Goal: Information Seeking & Learning: Learn about a topic

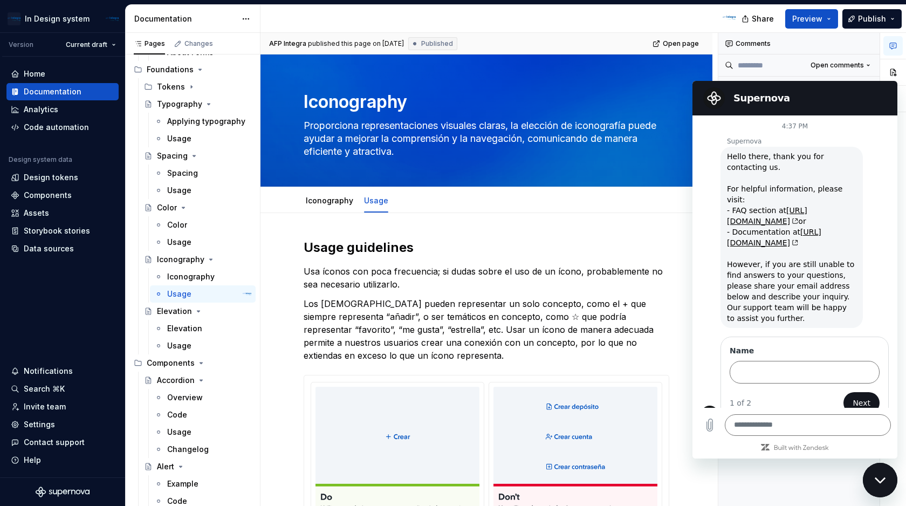
scroll to position [5, 0]
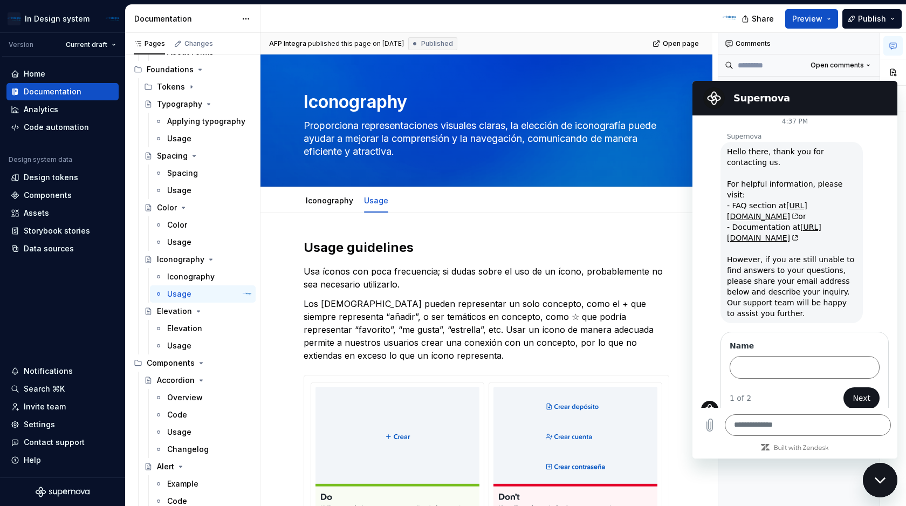
click at [880, 477] on icon "Close messaging window" at bounding box center [879, 479] width 11 height 7
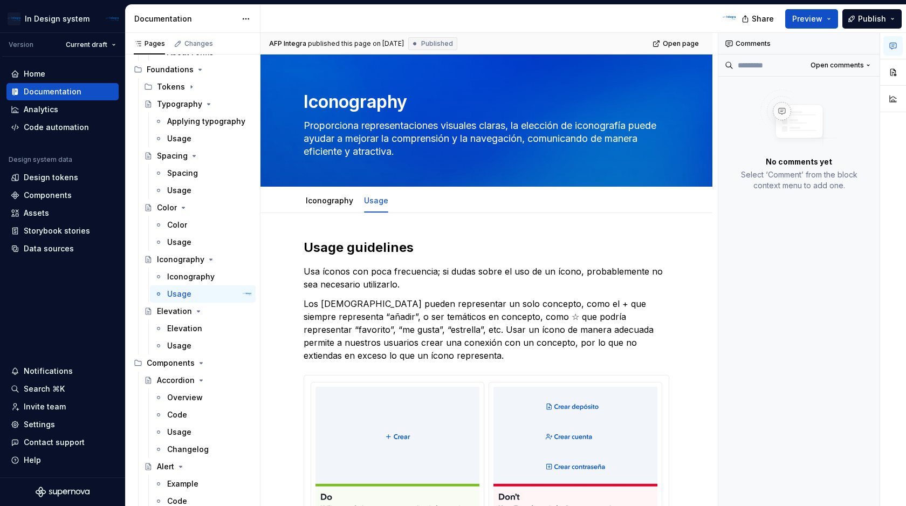
click at [889, 47] on icon "button" at bounding box center [892, 46] width 6 height 6
click at [893, 47] on icon "button" at bounding box center [892, 46] width 6 height 6
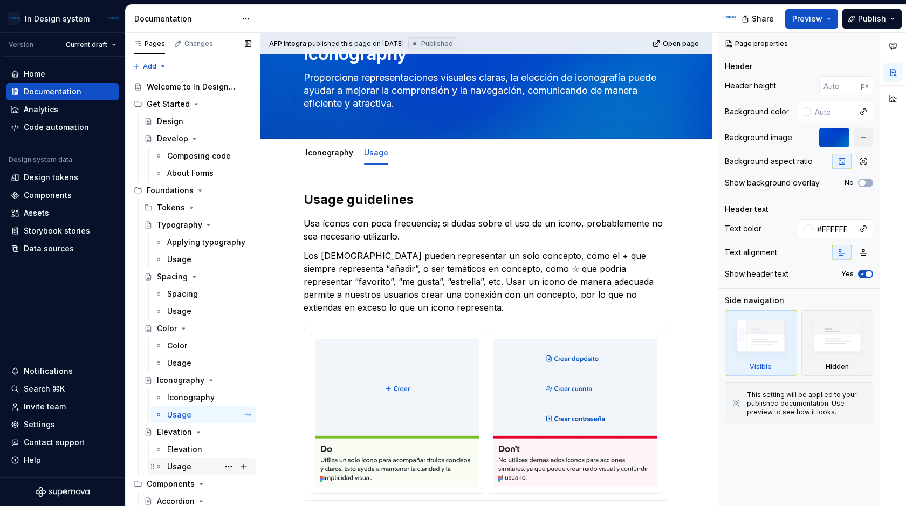
scroll to position [40, 0]
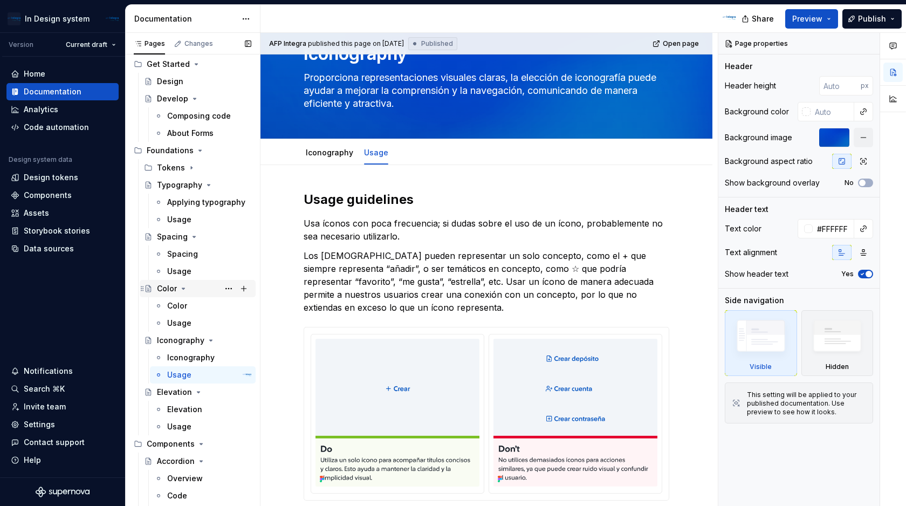
click at [168, 285] on div "Color" at bounding box center [167, 288] width 20 height 11
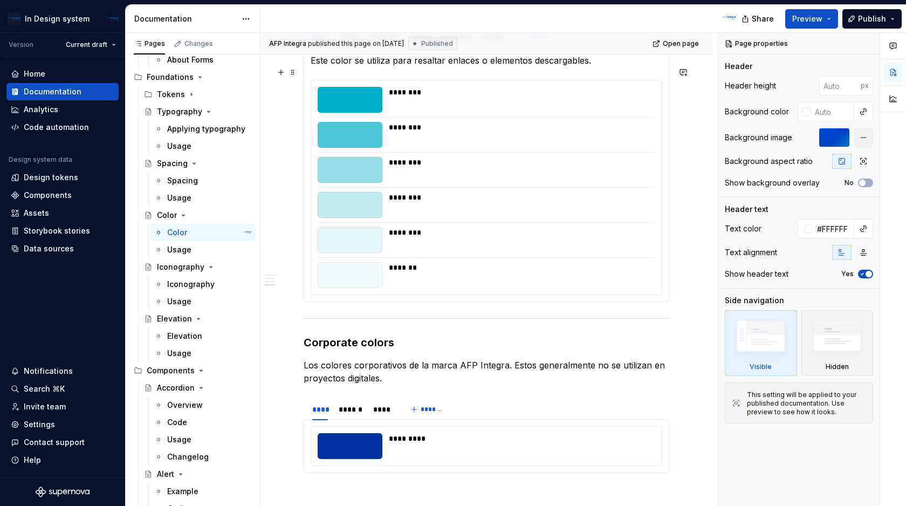
scroll to position [685, 0]
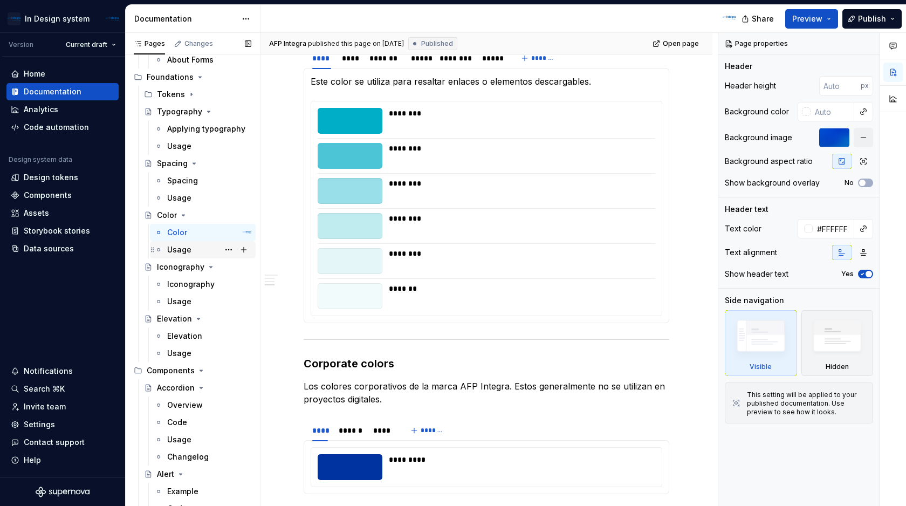
click at [182, 252] on div "Usage" at bounding box center [179, 249] width 24 height 11
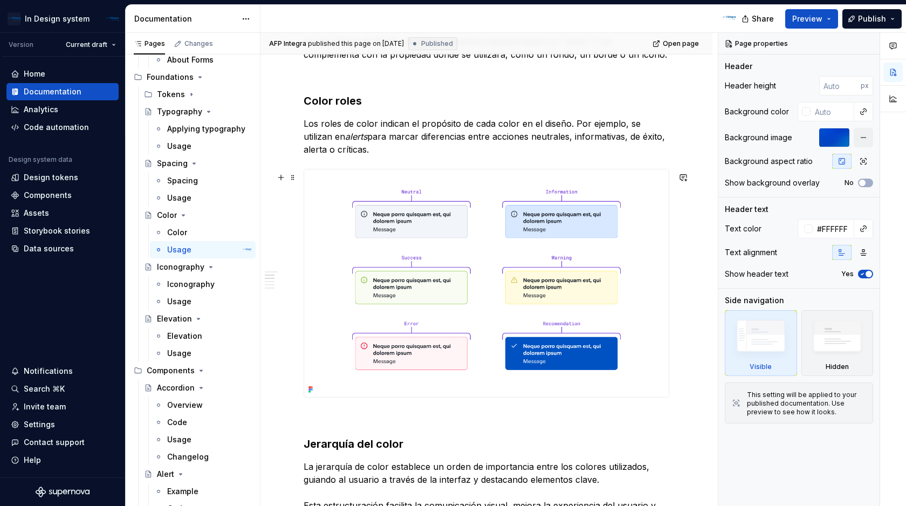
scroll to position [534, 0]
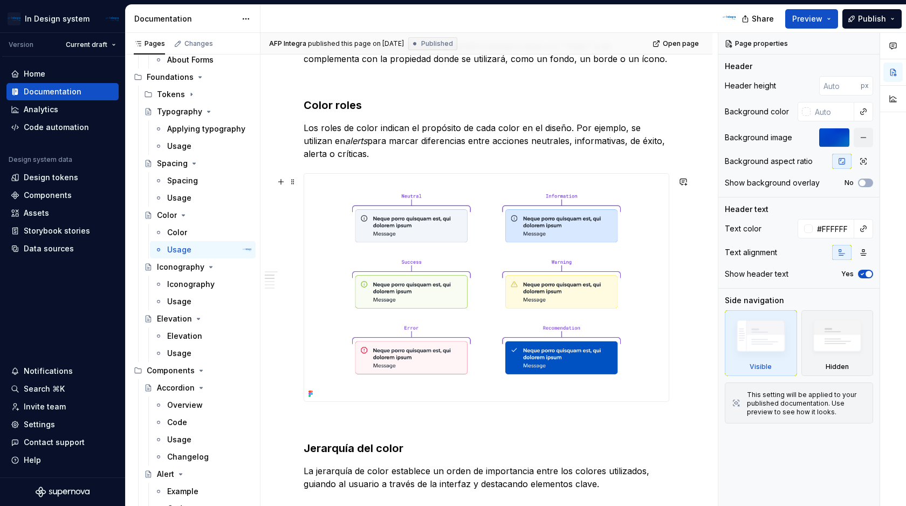
click at [479, 303] on img at bounding box center [486, 287] width 364 height 227
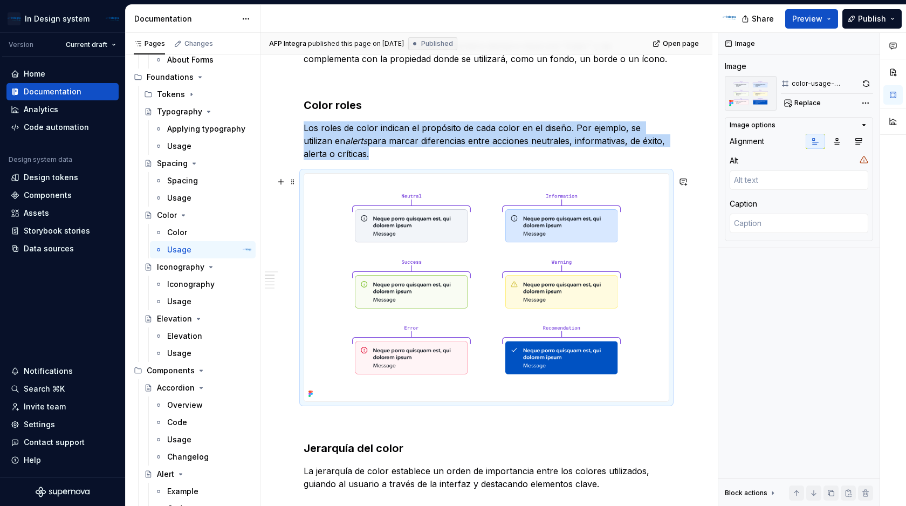
click at [651, 201] on img at bounding box center [486, 287] width 364 height 227
click at [865, 106] on div "Comments Open comments No comments yet Select ‘Comment’ from the block context …" at bounding box center [812, 269] width 188 height 473
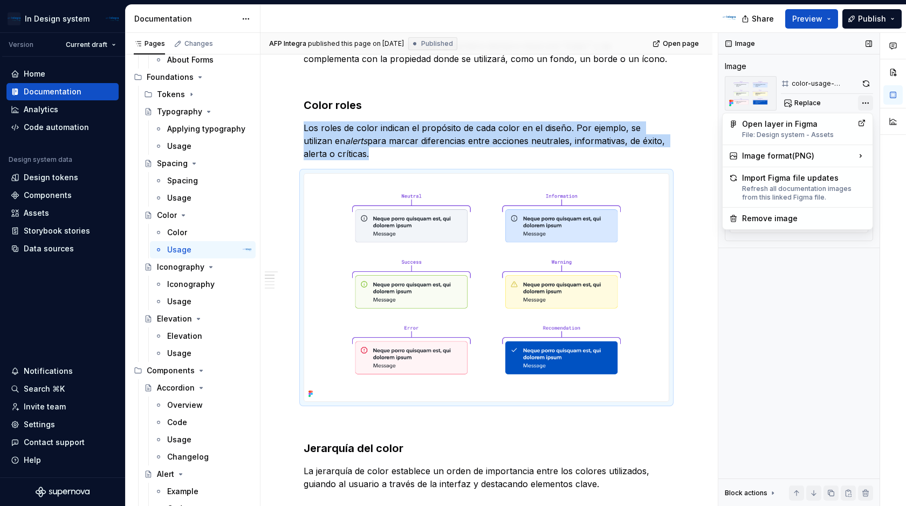
click at [865, 106] on div "Comments Open comments No comments yet Select ‘Comment’ from the block context …" at bounding box center [812, 269] width 188 height 473
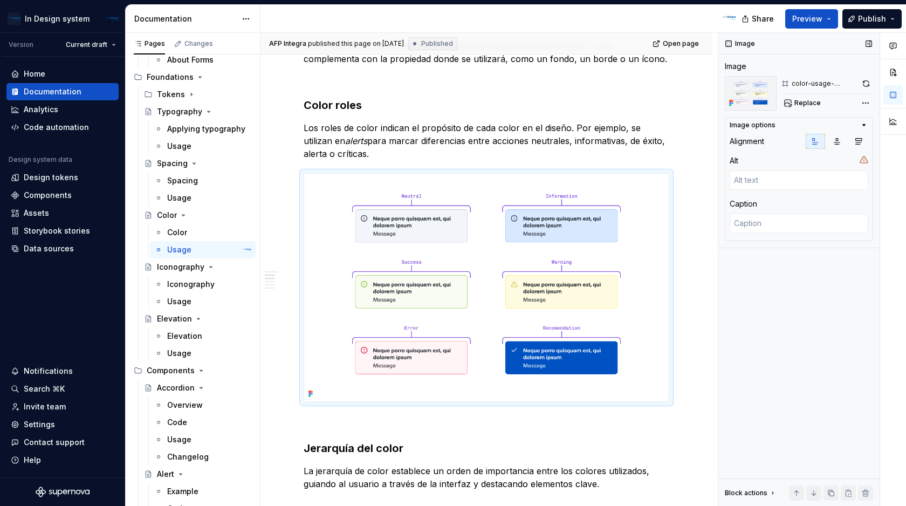
click at [863, 123] on icon "button" at bounding box center [863, 125] width 9 height 9
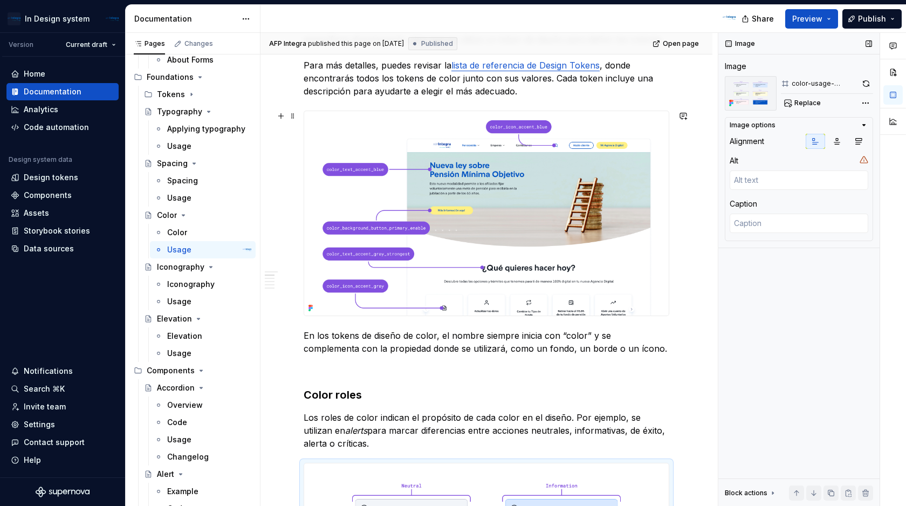
scroll to position [244, 0]
click at [575, 185] on img at bounding box center [486, 214] width 364 height 204
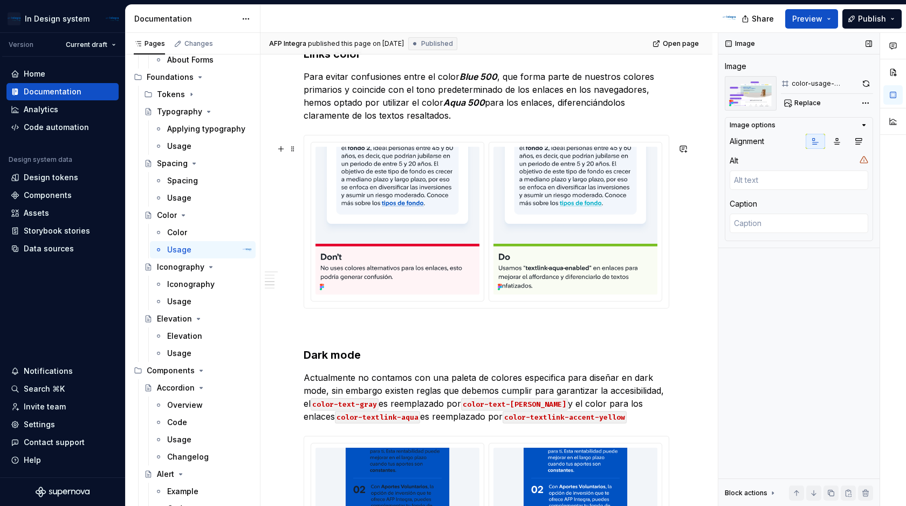
scroll to position [1241, 0]
click at [588, 249] on img at bounding box center [575, 221] width 164 height 148
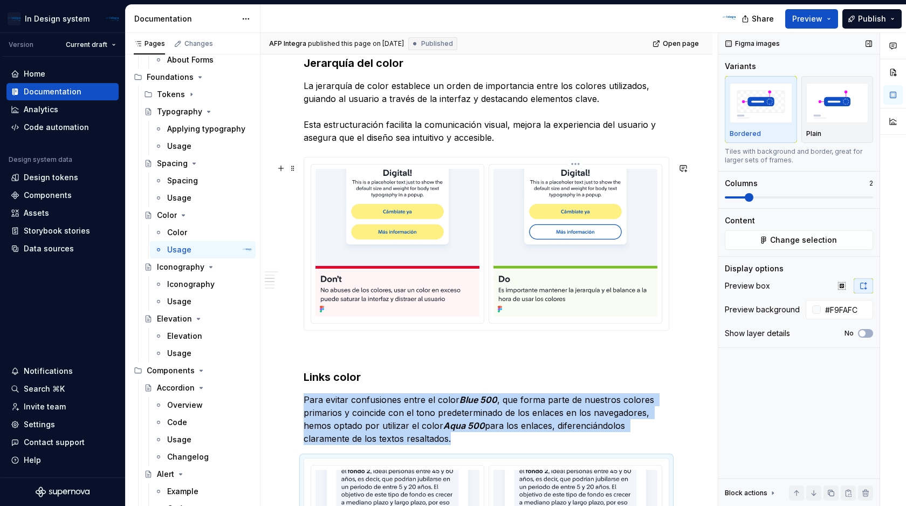
scroll to position [921, 0]
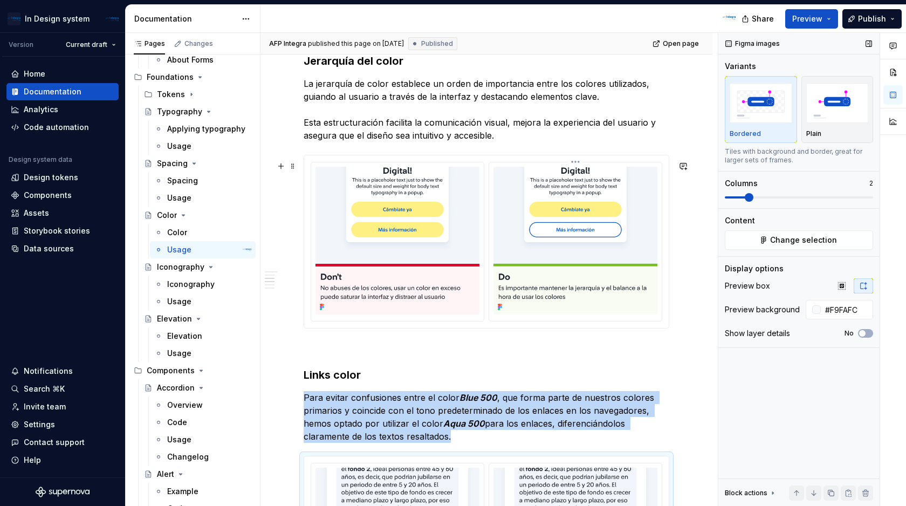
click at [573, 255] on img at bounding box center [575, 241] width 164 height 148
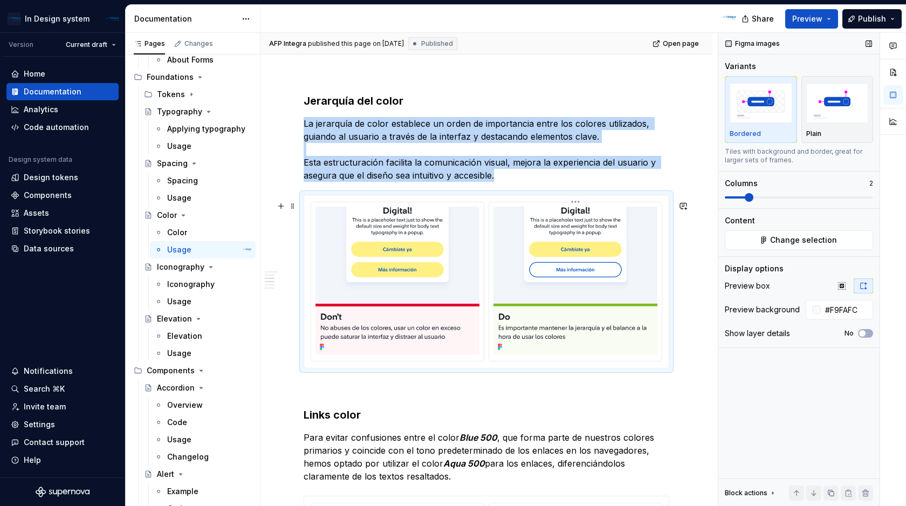
scroll to position [863, 0]
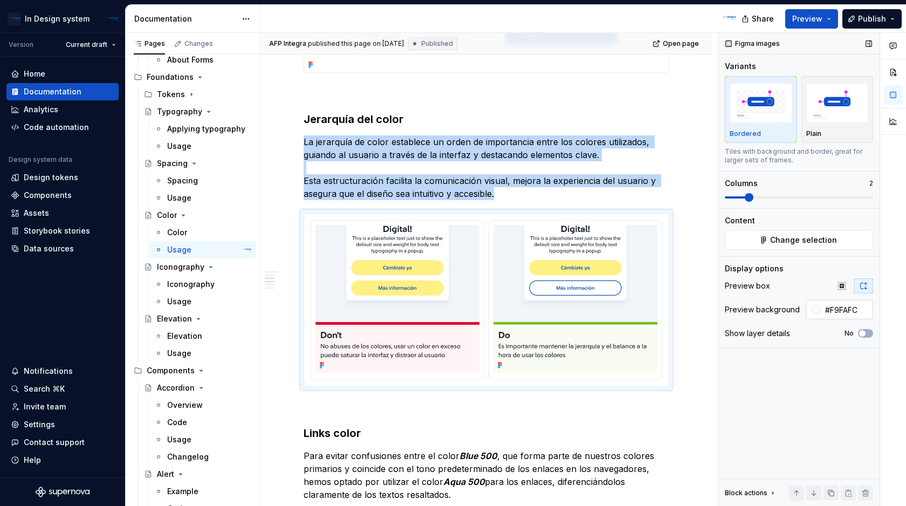
click at [844, 307] on input "#F9FAFC" at bounding box center [846, 309] width 52 height 19
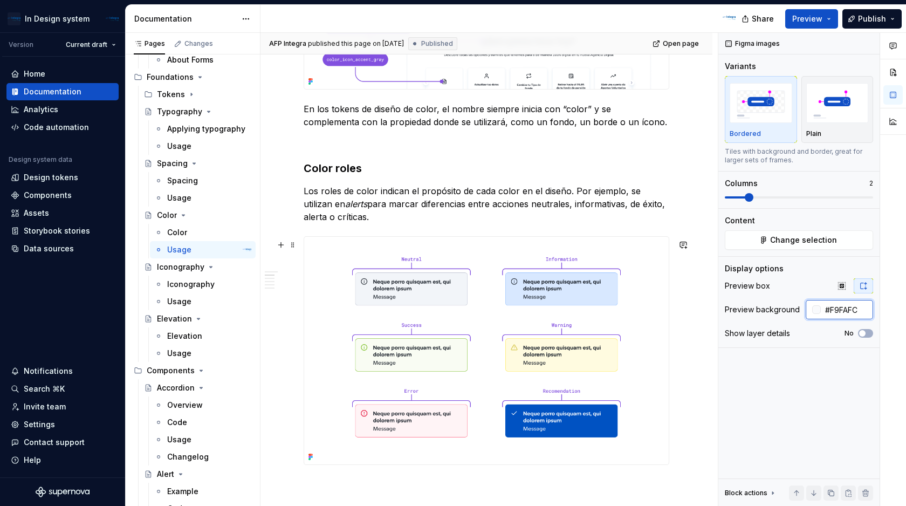
scroll to position [472, 0]
click at [641, 342] on img at bounding box center [486, 349] width 364 height 227
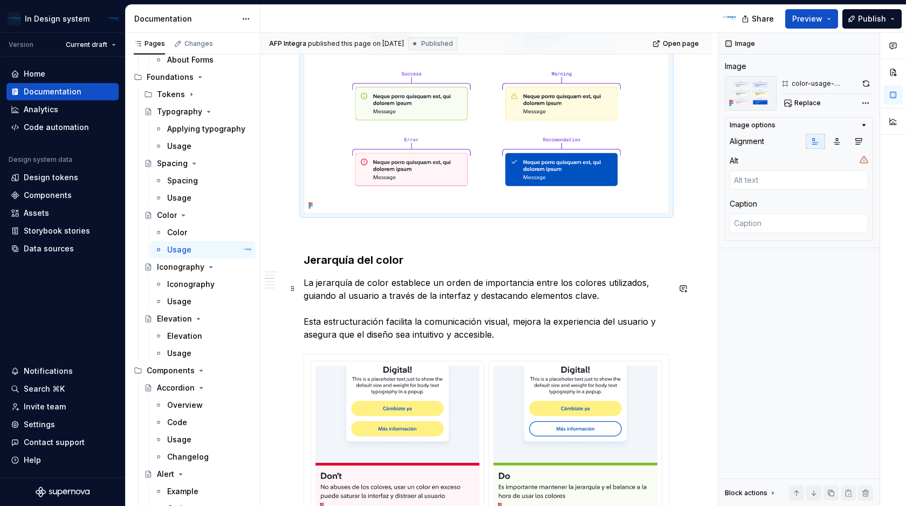
scroll to position [678, 0]
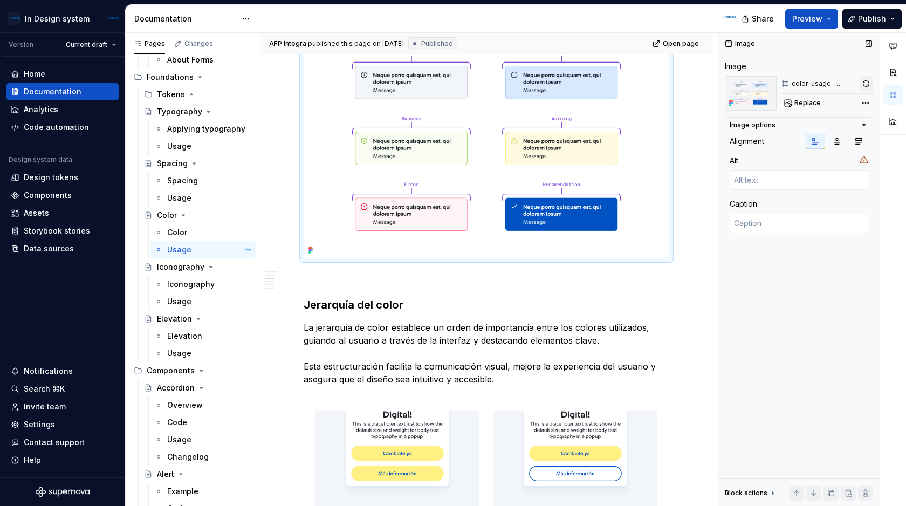
click at [868, 84] on button "button" at bounding box center [865, 83] width 13 height 15
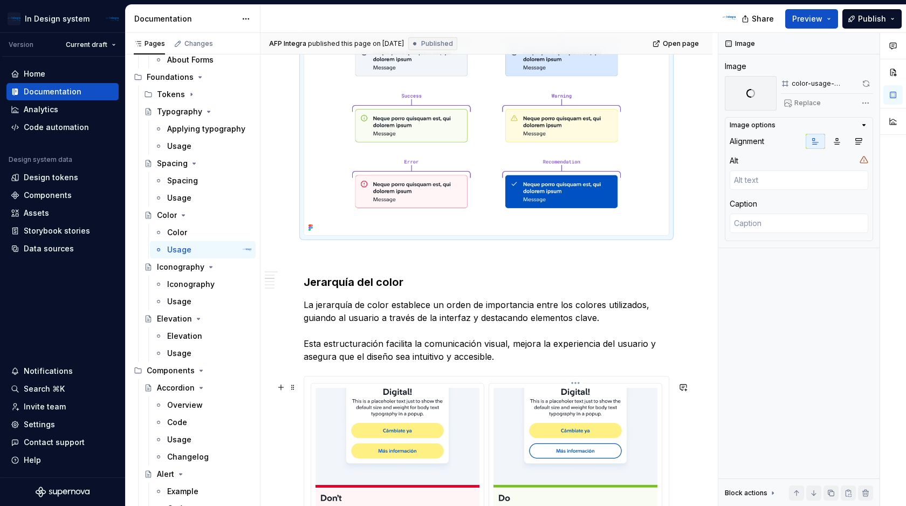
scroll to position [704, 0]
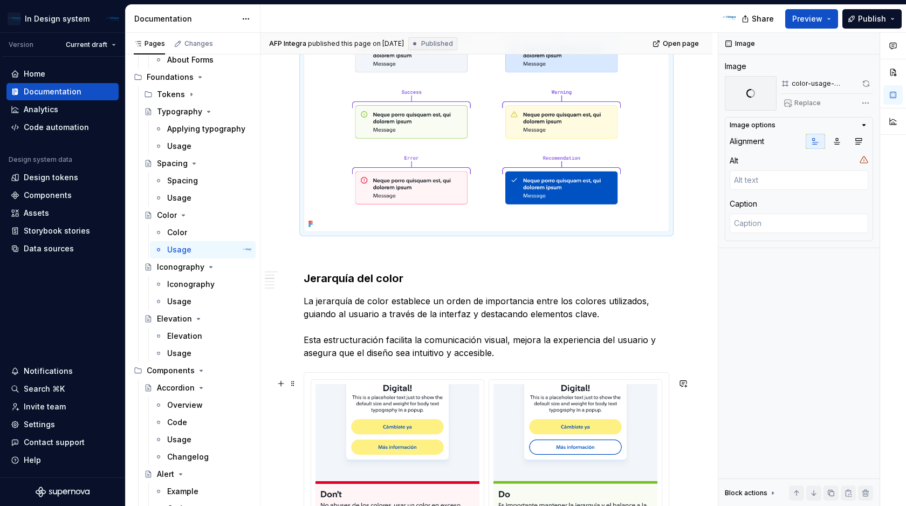
click at [490, 384] on div at bounding box center [486, 458] width 364 height 172
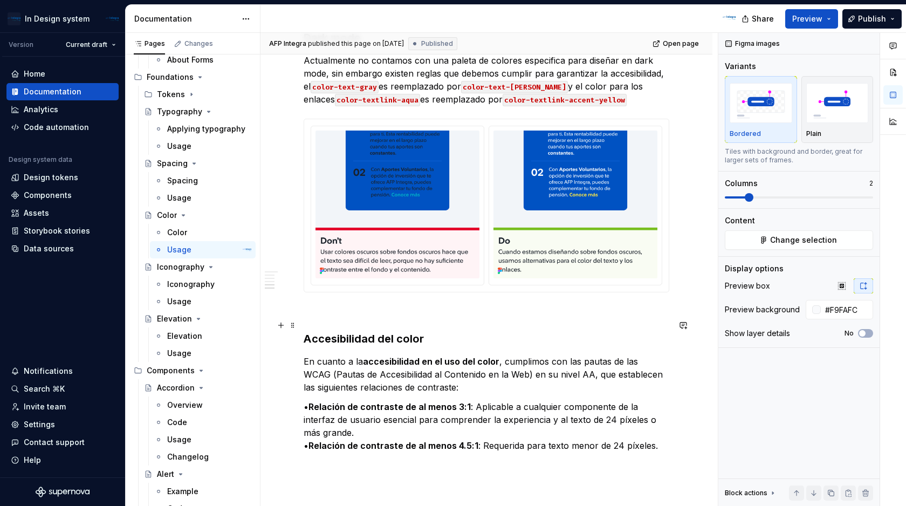
scroll to position [1558, 0]
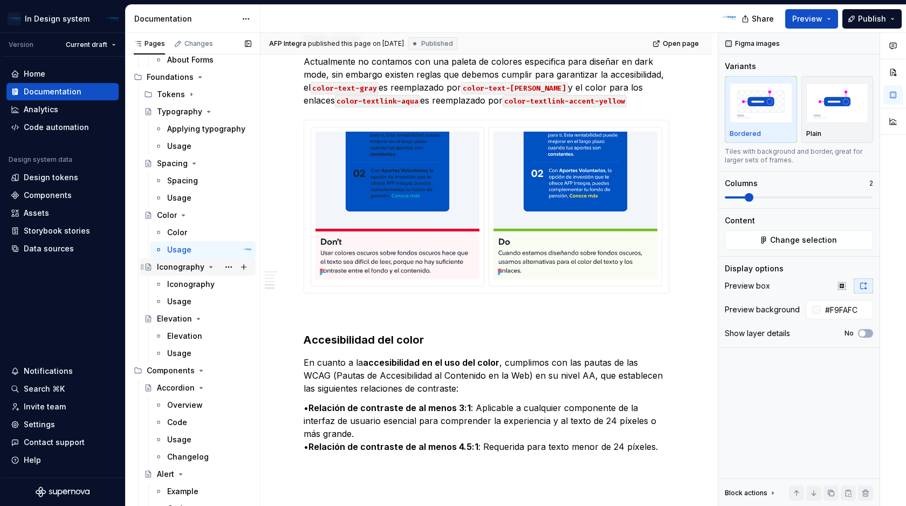
click at [189, 269] on div "Iconography" at bounding box center [180, 266] width 47 height 11
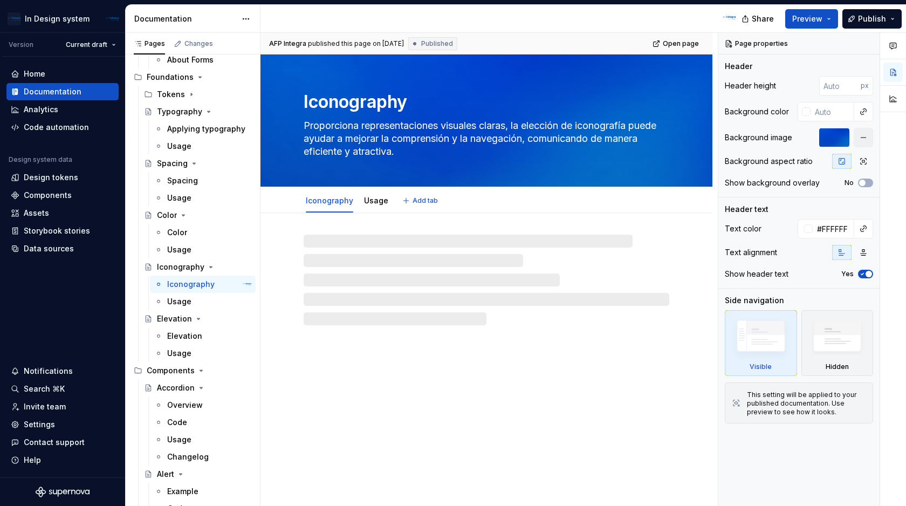
click at [384, 105] on textarea "Iconography" at bounding box center [483, 102] width 365 height 26
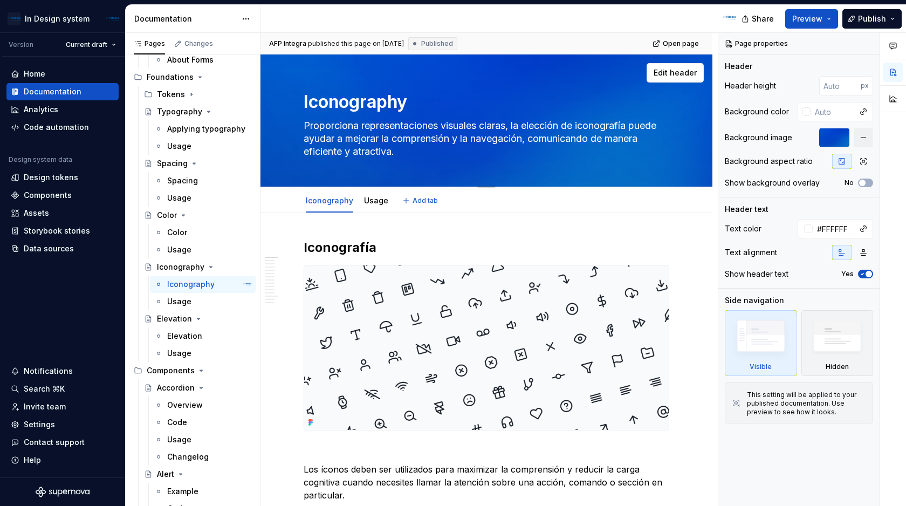
drag, startPoint x: 414, startPoint y: 105, endPoint x: 293, endPoint y: 91, distance: 121.5
click at [293, 91] on div "Iconography Proporciona representaciones visuales claras, la elección de iconog…" at bounding box center [486, 120] width 452 height 132
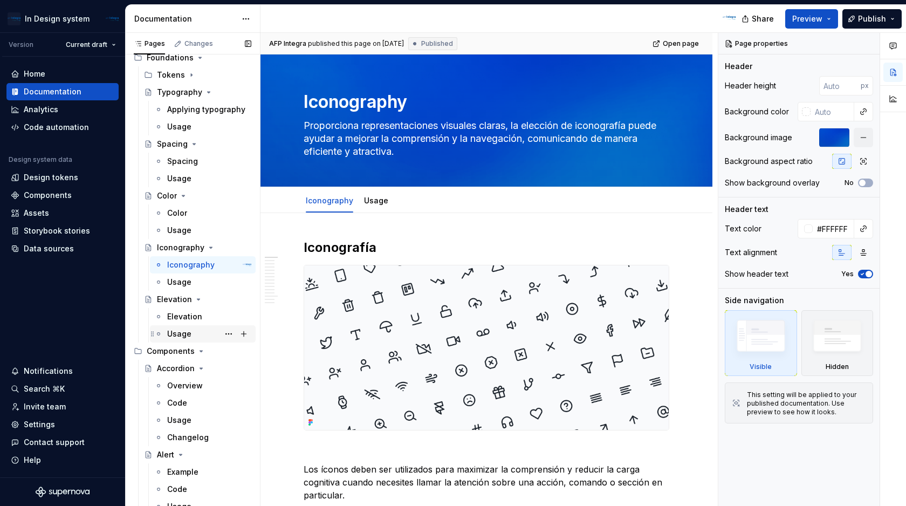
scroll to position [145, 0]
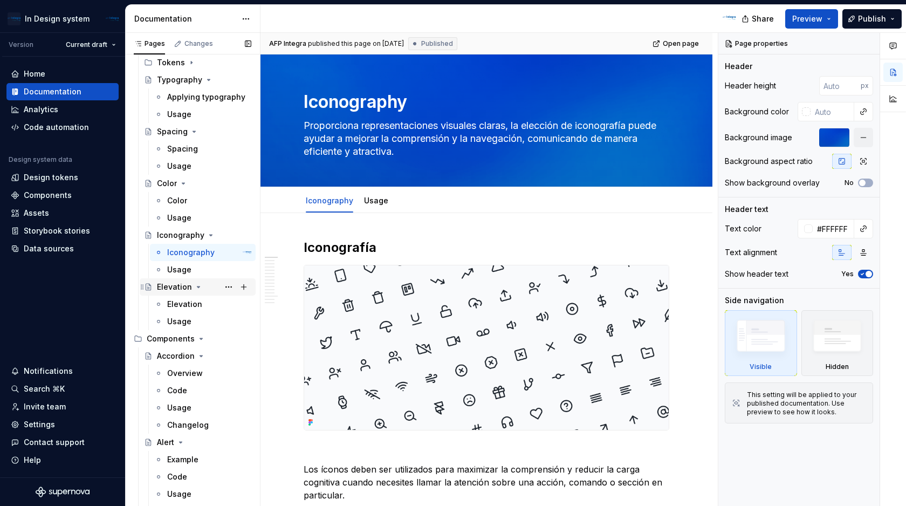
click at [175, 286] on div "Elevation" at bounding box center [174, 286] width 35 height 11
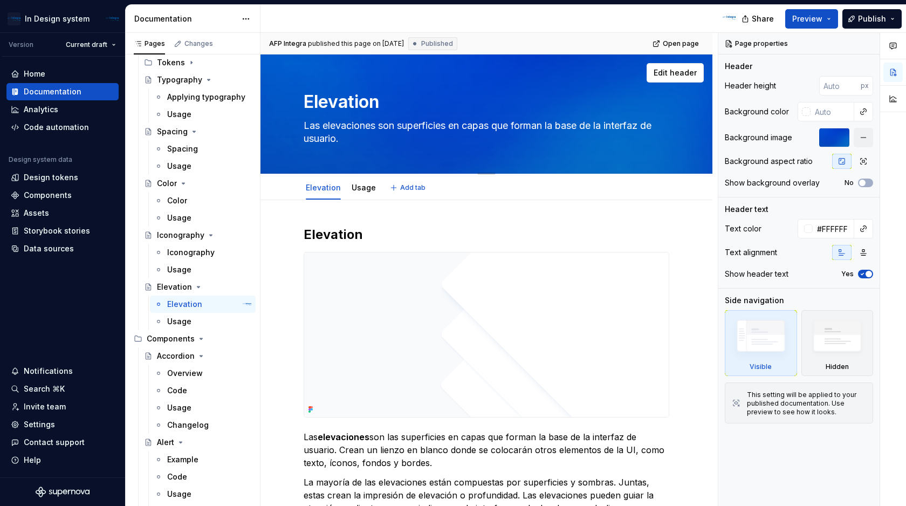
drag, startPoint x: 385, startPoint y: 102, endPoint x: 281, endPoint y: 95, distance: 104.8
click at [281, 95] on div "Elevation Las elevaciones son superficies en capas que forman la base de la int…" at bounding box center [486, 113] width 452 height 119
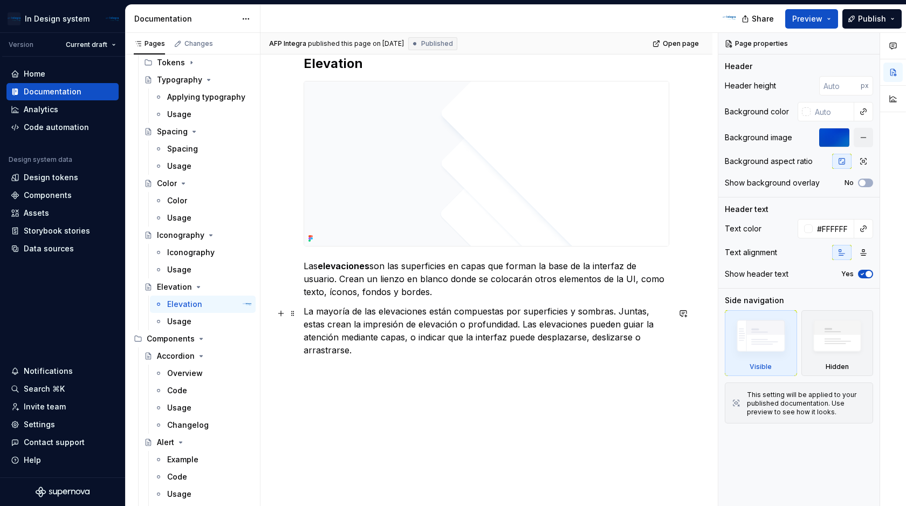
scroll to position [175, 0]
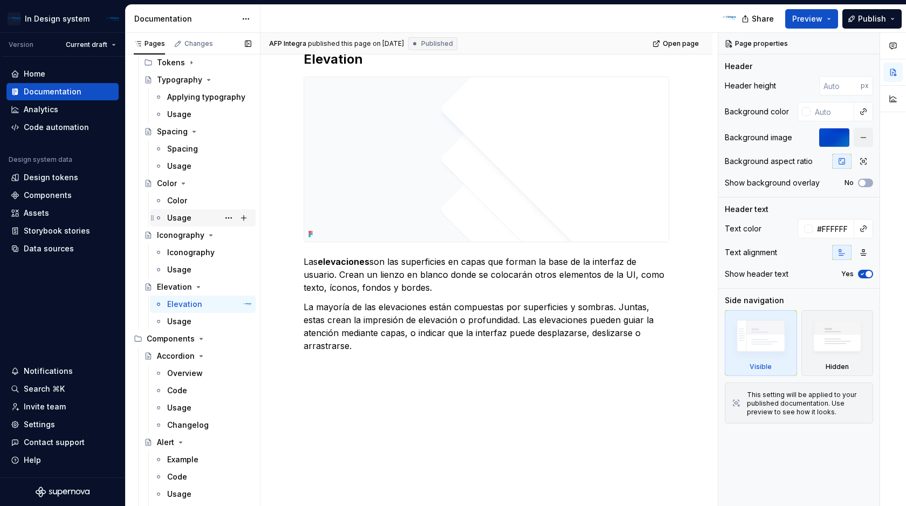
click at [184, 215] on div "Usage" at bounding box center [179, 217] width 24 height 11
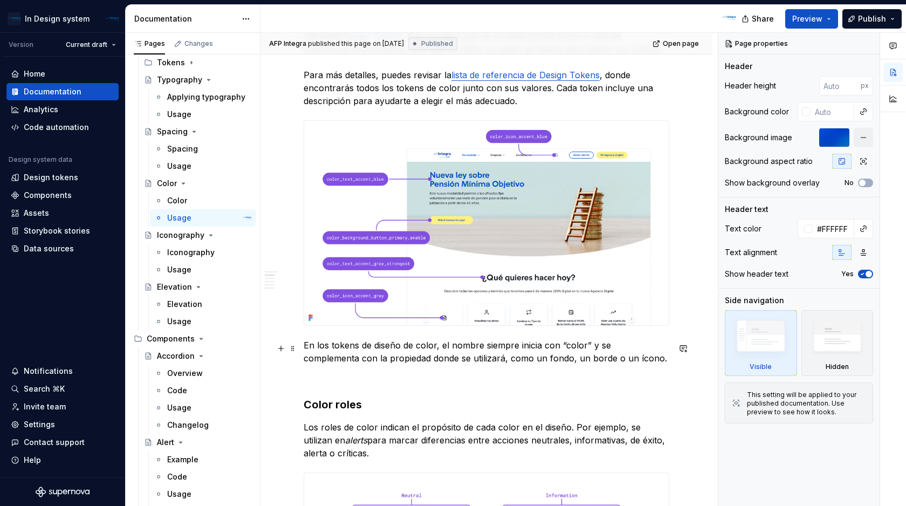
scroll to position [233, 0]
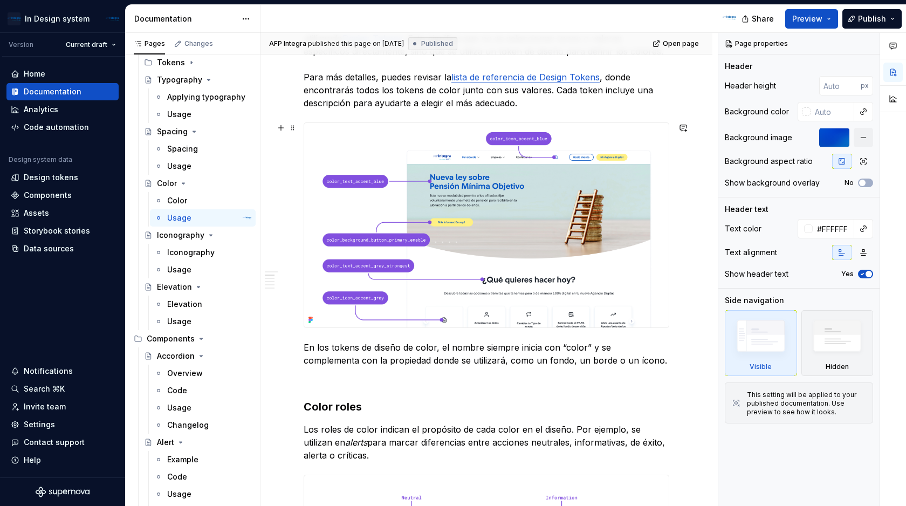
click at [660, 138] on img at bounding box center [486, 225] width 364 height 204
type textarea "*"
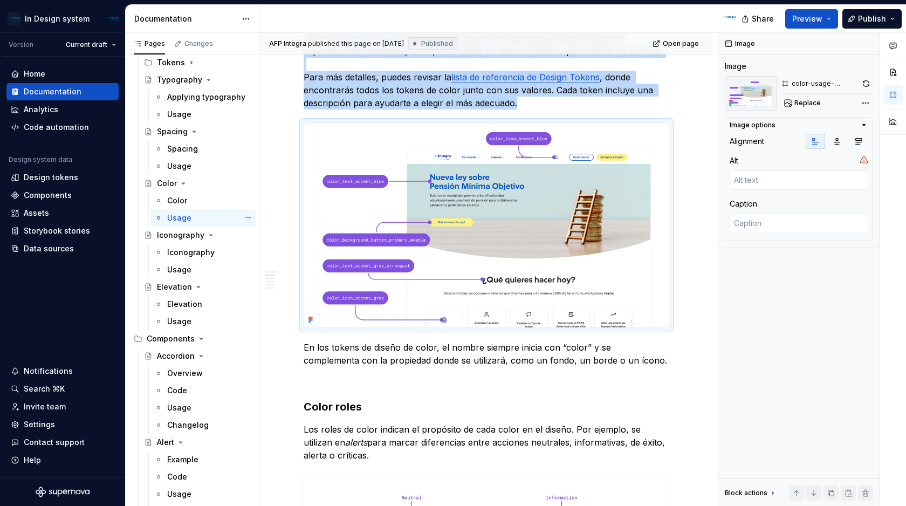
click at [533, 106] on p "En AFP Integra, los colores en las experiencias de producto se manejan utilizan…" at bounding box center [485, 64] width 365 height 91
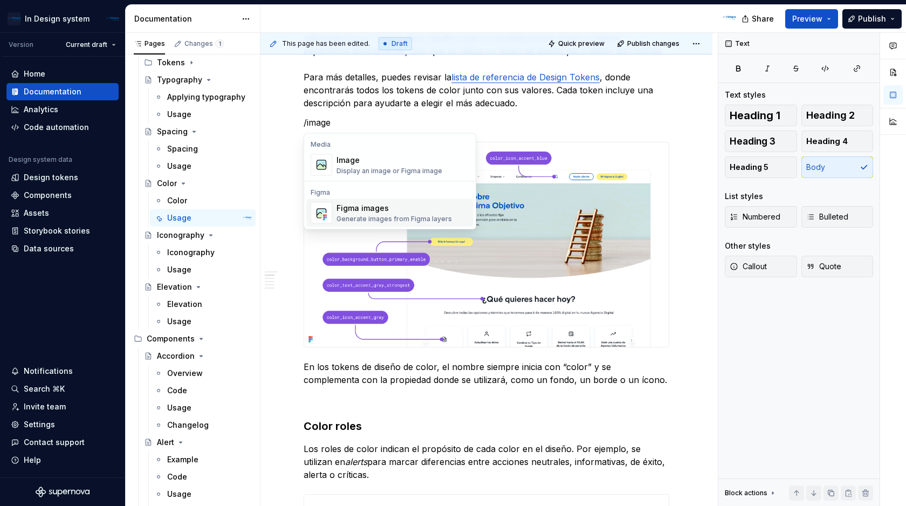
click at [429, 204] on div "Figma images" at bounding box center [393, 208] width 115 height 11
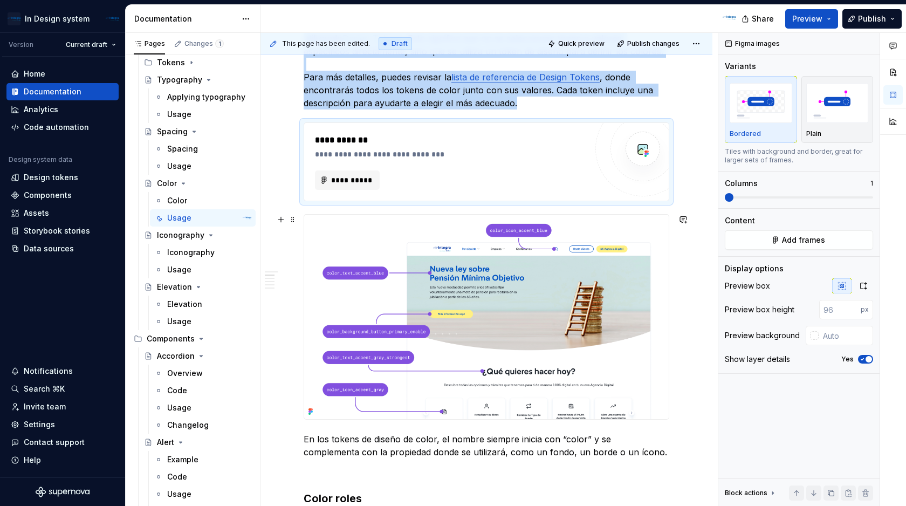
click at [388, 287] on img at bounding box center [486, 317] width 364 height 204
type textarea "*"
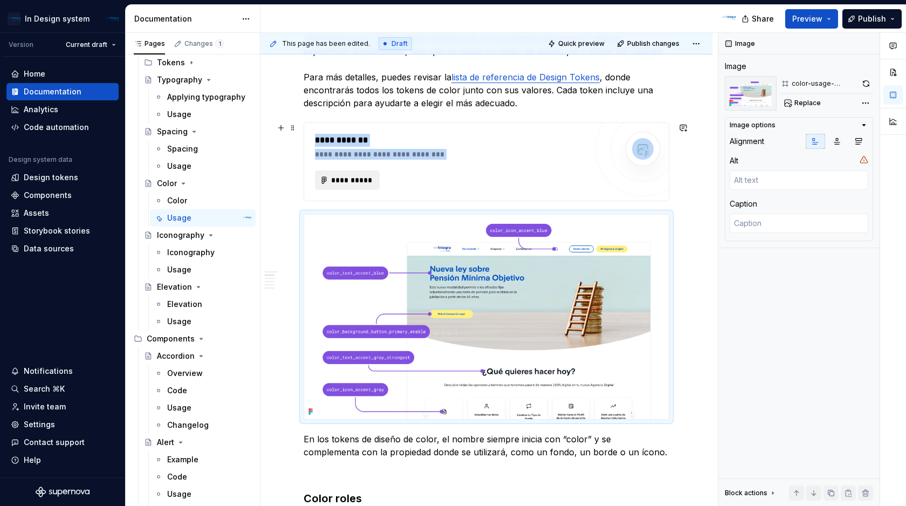
click at [368, 178] on span "**********" at bounding box center [351, 180] width 42 height 11
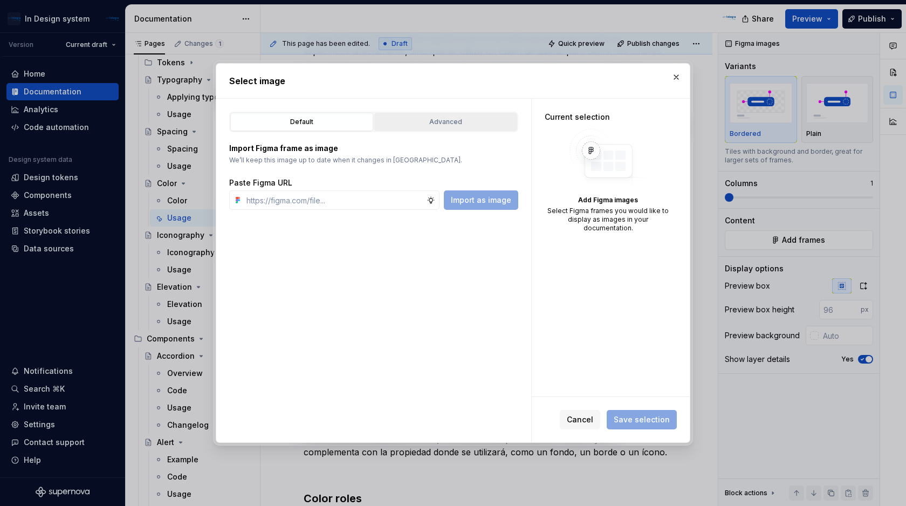
click at [460, 122] on div "Advanced" at bounding box center [445, 121] width 135 height 11
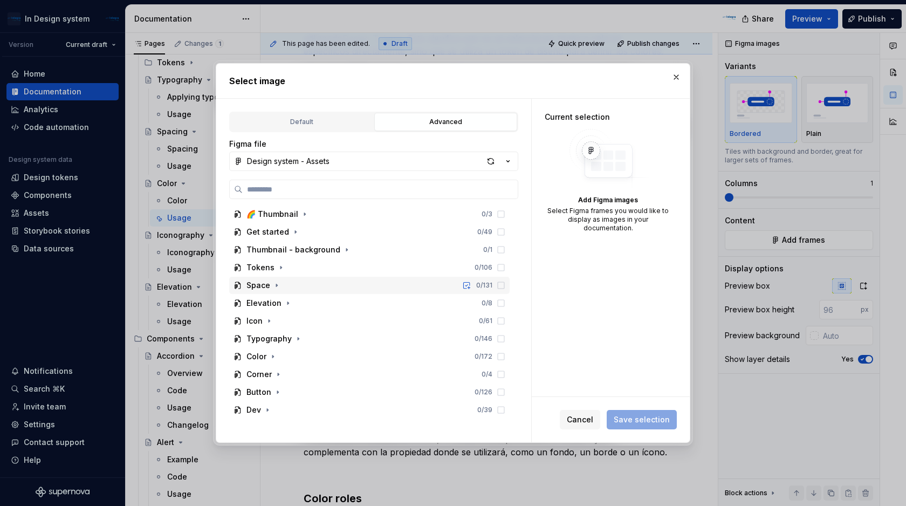
scroll to position [31, 0]
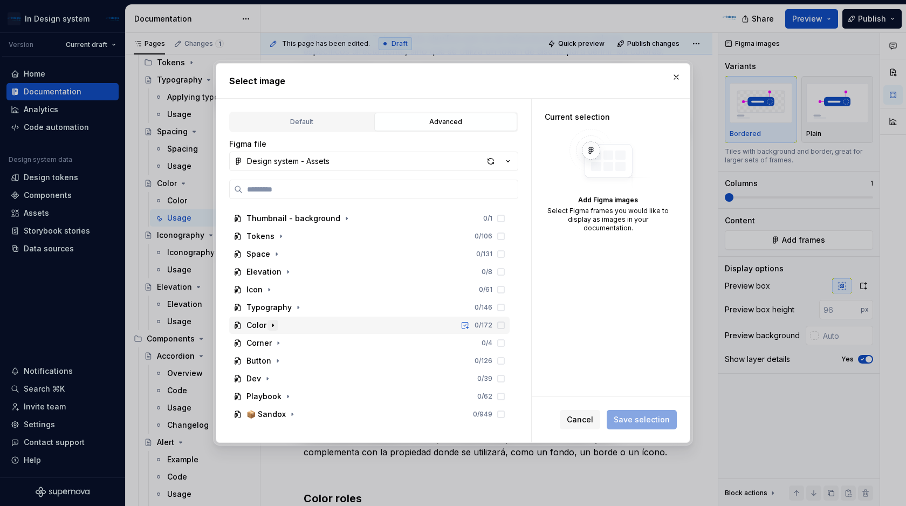
click at [275, 324] on icon "button" at bounding box center [272, 325] width 9 height 9
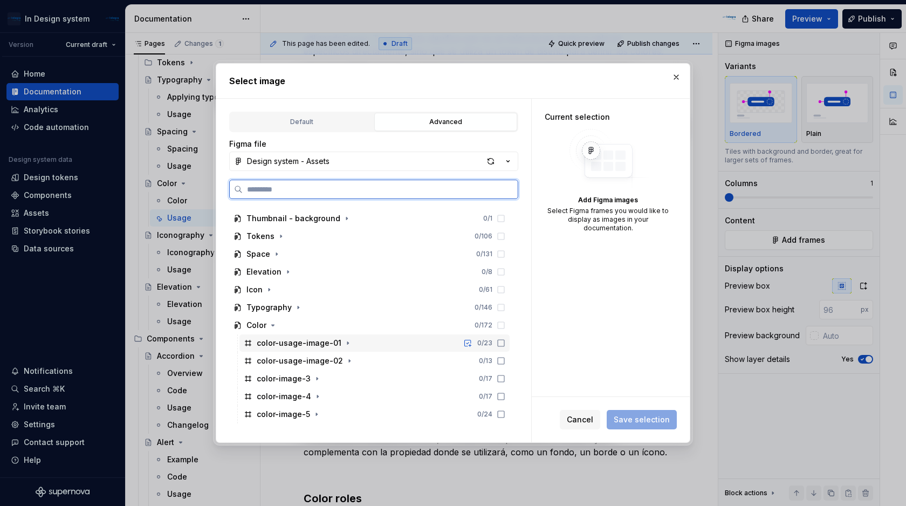
click at [375, 337] on div "color-usage-image-01 0 / 23" at bounding box center [374, 342] width 270 height 17
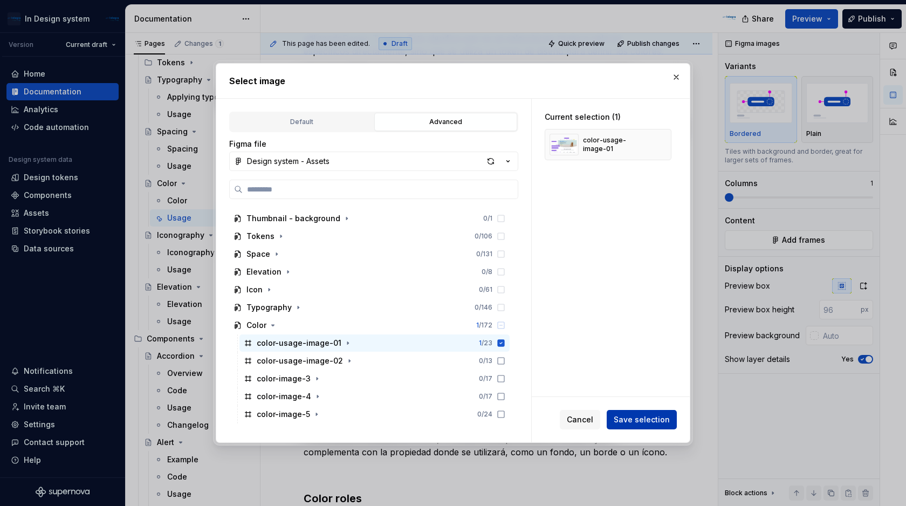
click at [621, 425] on button "Save selection" at bounding box center [641, 419] width 70 height 19
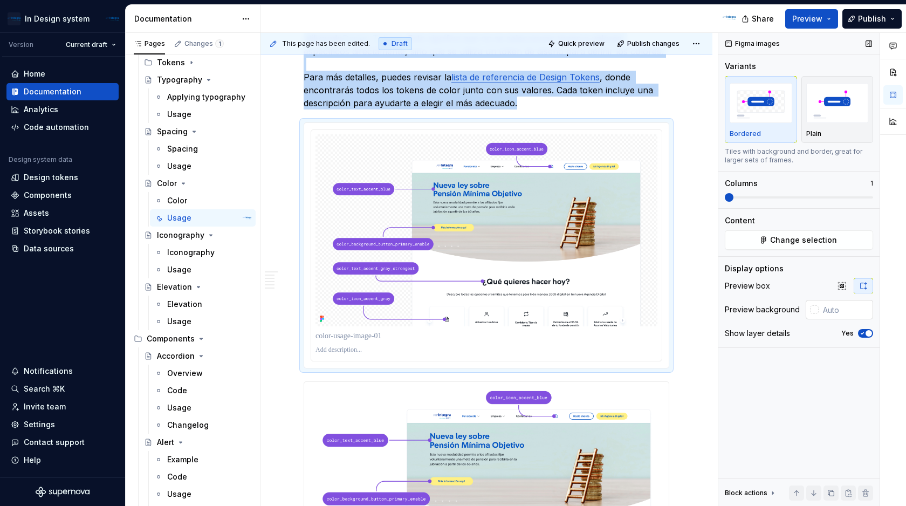
click at [849, 307] on input "text" at bounding box center [845, 309] width 54 height 19
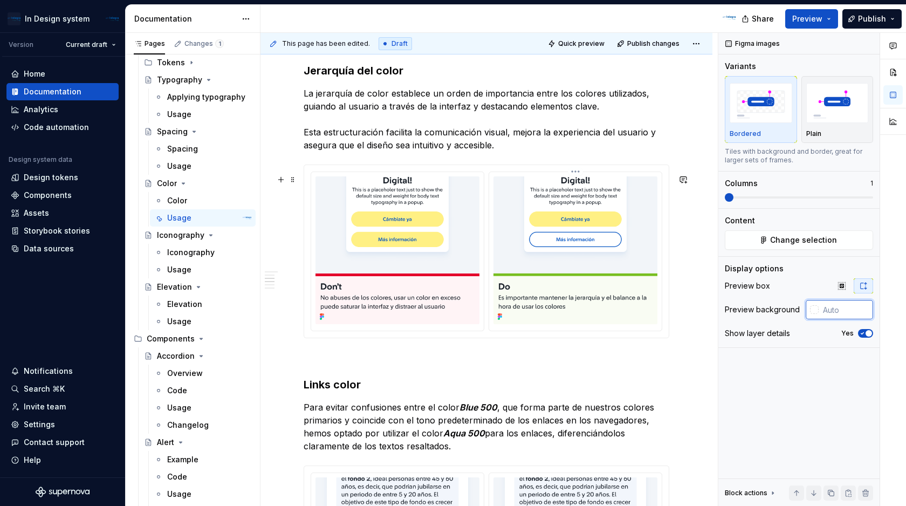
scroll to position [1163, 0]
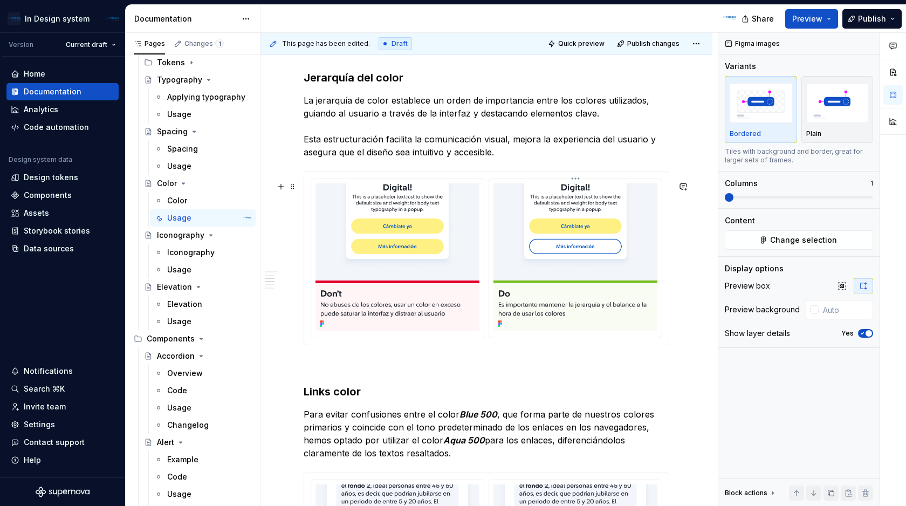
click at [618, 315] on img at bounding box center [575, 257] width 164 height 148
type input "#F9FAFC"
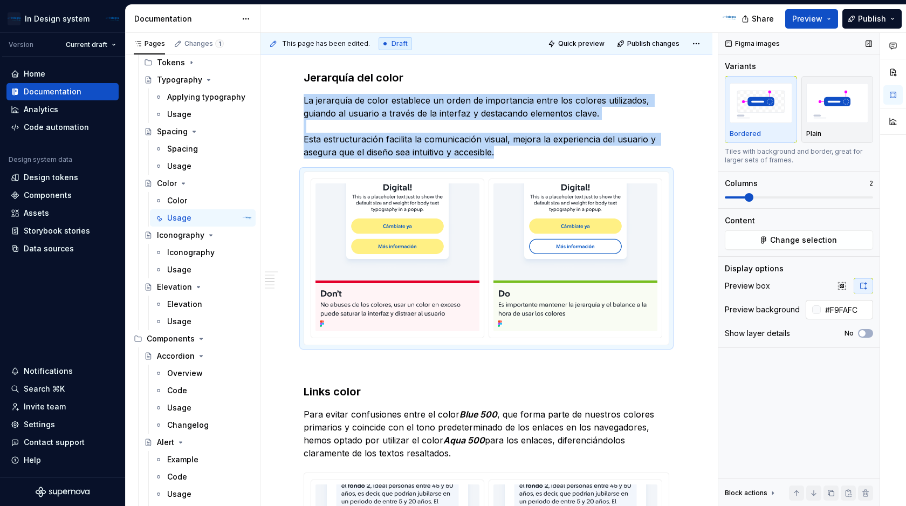
click at [848, 309] on input "#F9FAFC" at bounding box center [846, 309] width 52 height 19
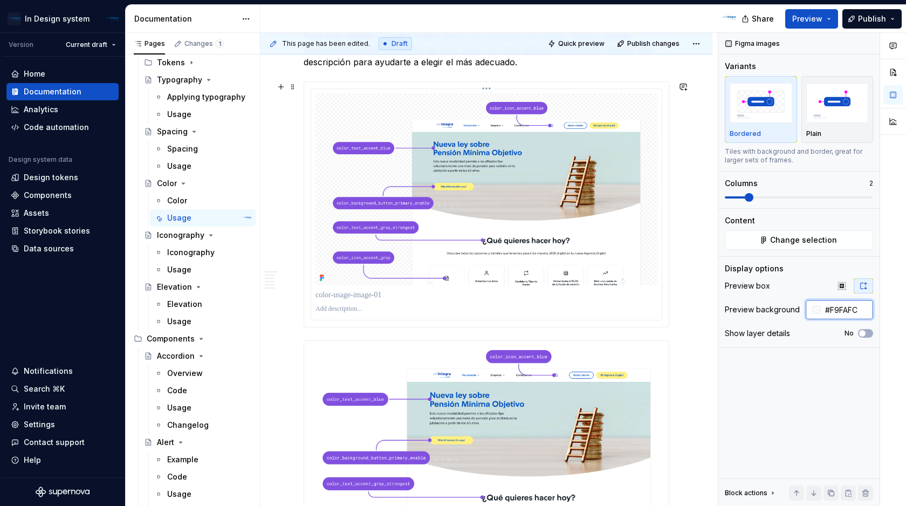
scroll to position [268, 0]
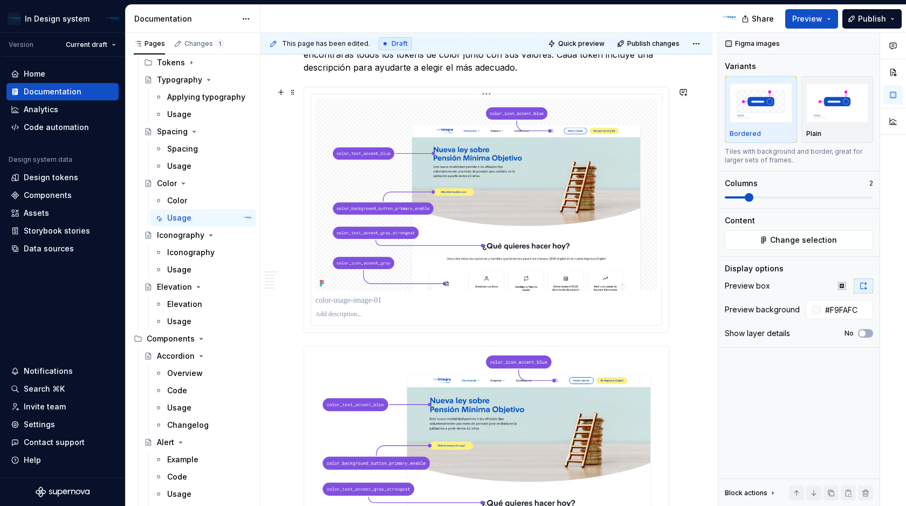
click at [644, 219] on img at bounding box center [486, 195] width 342 height 192
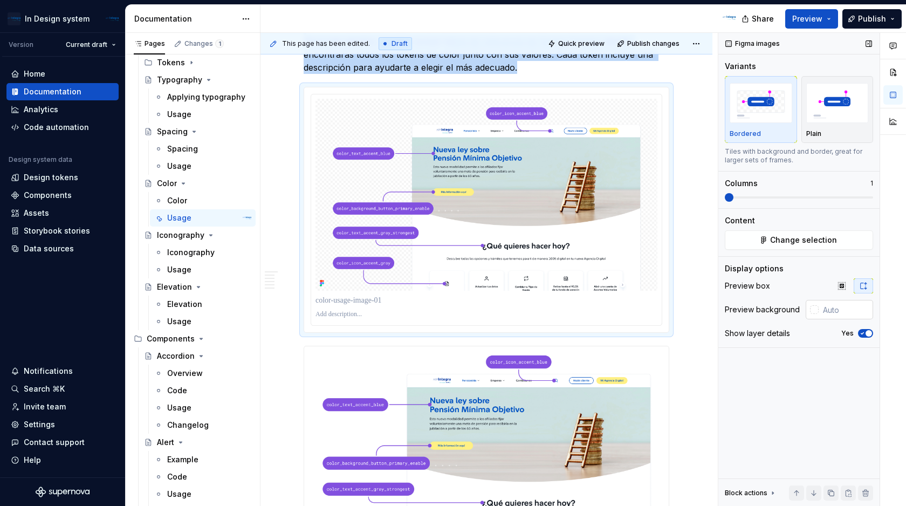
click at [833, 314] on input "text" at bounding box center [845, 309] width 54 height 19
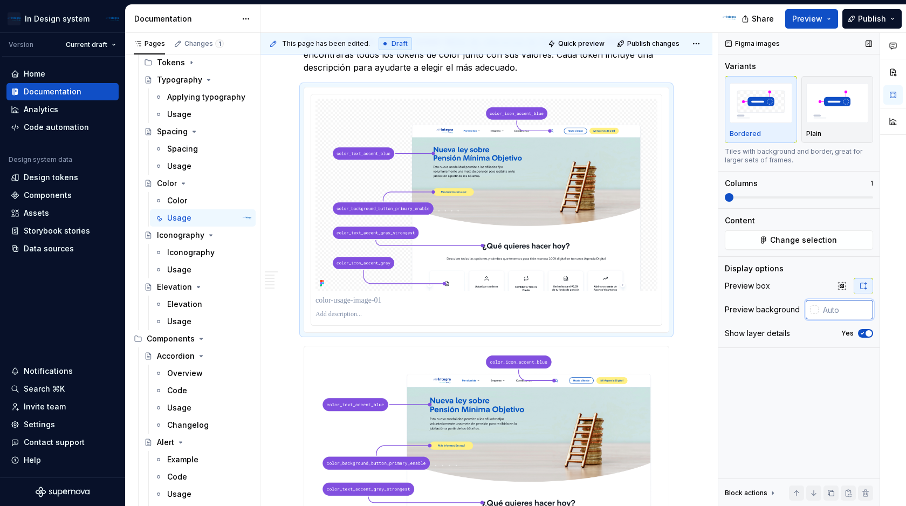
paste input "#F9FAFC"
type input "#F9FAFC"
click at [862, 333] on icon "button" at bounding box center [862, 334] width 3 height 2
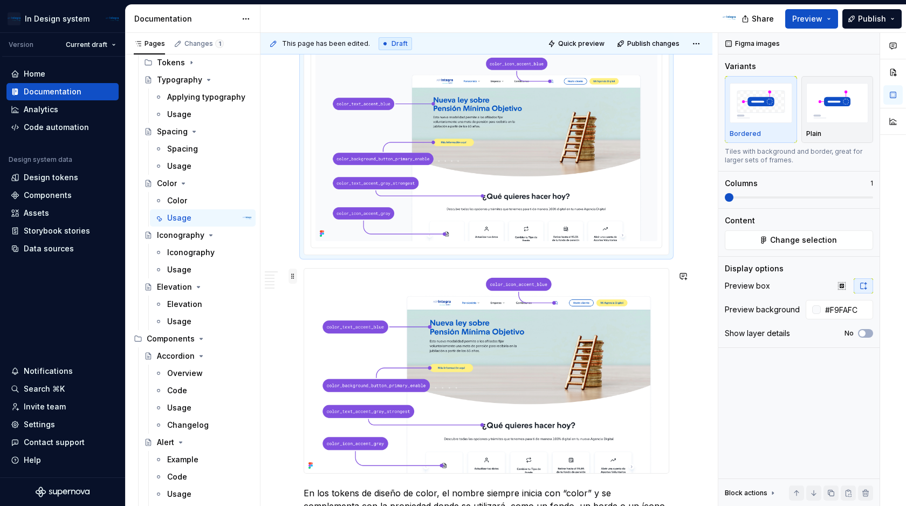
click at [292, 277] on span at bounding box center [292, 275] width 9 height 15
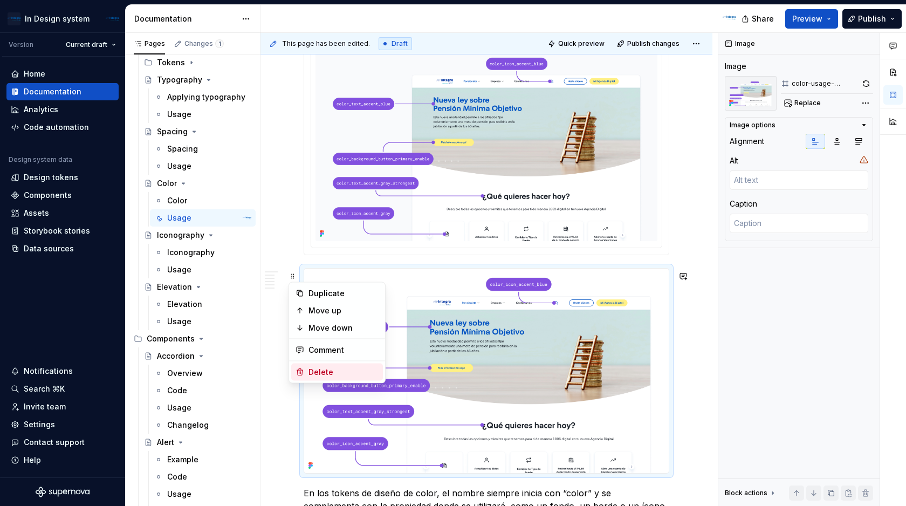
click at [319, 370] on div "Delete" at bounding box center [343, 372] width 70 height 11
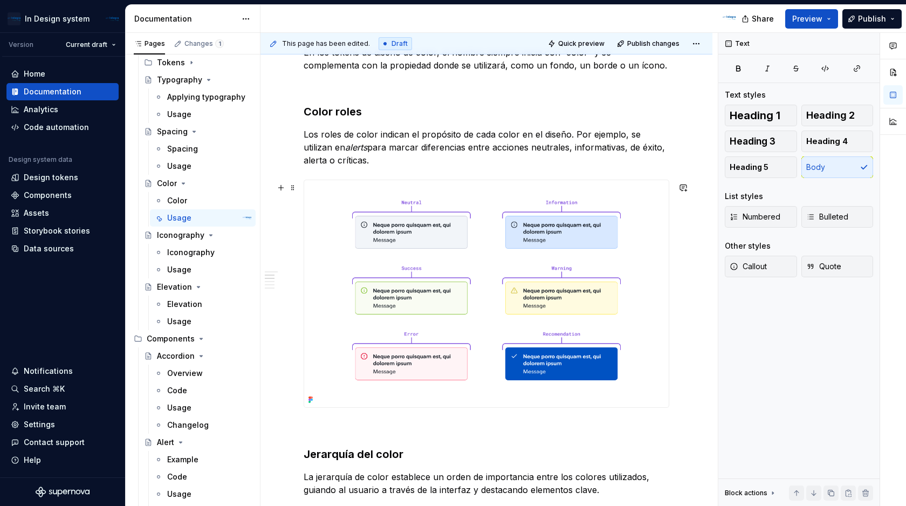
scroll to position [534, 0]
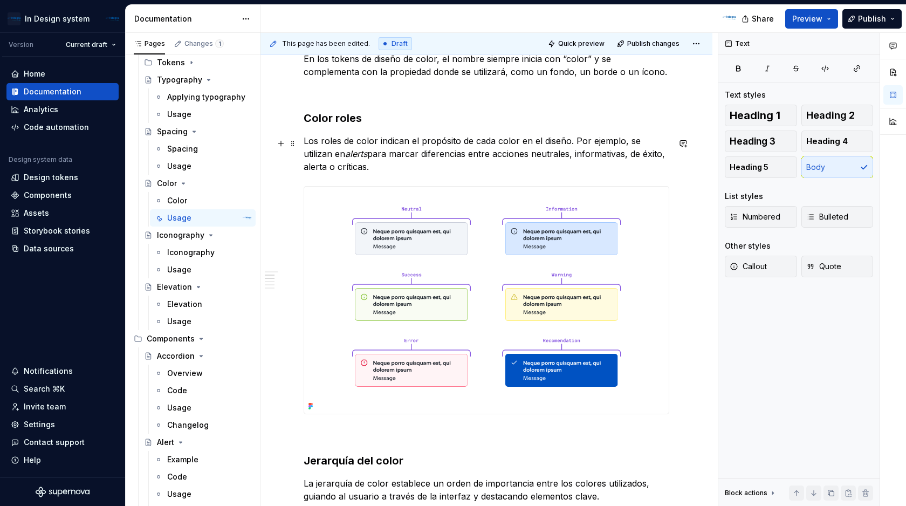
click at [355, 165] on p "Los roles de color indican el propósito de cada color en el diseño. Por ejemplo…" at bounding box center [485, 153] width 365 height 39
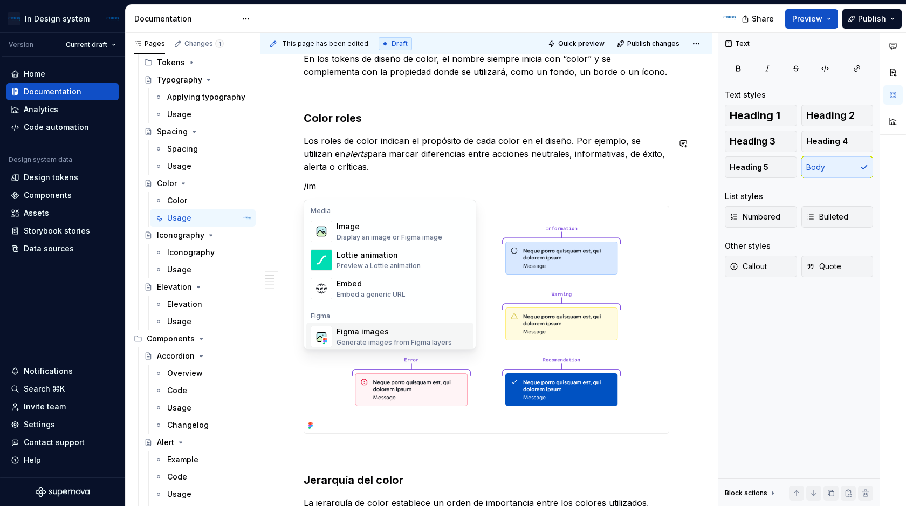
click at [348, 327] on div "Figma images" at bounding box center [393, 331] width 115 height 11
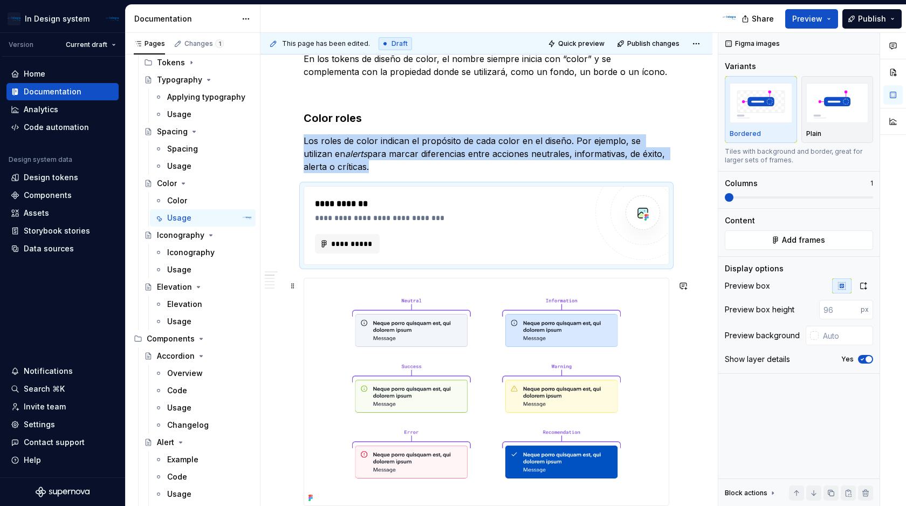
scroll to position [599, 0]
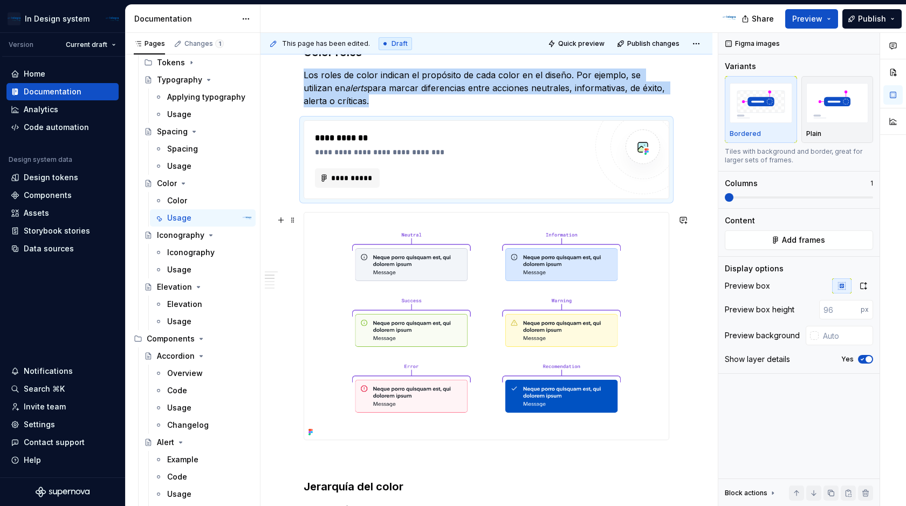
click at [485, 267] on img at bounding box center [486, 325] width 364 height 227
type textarea "*"
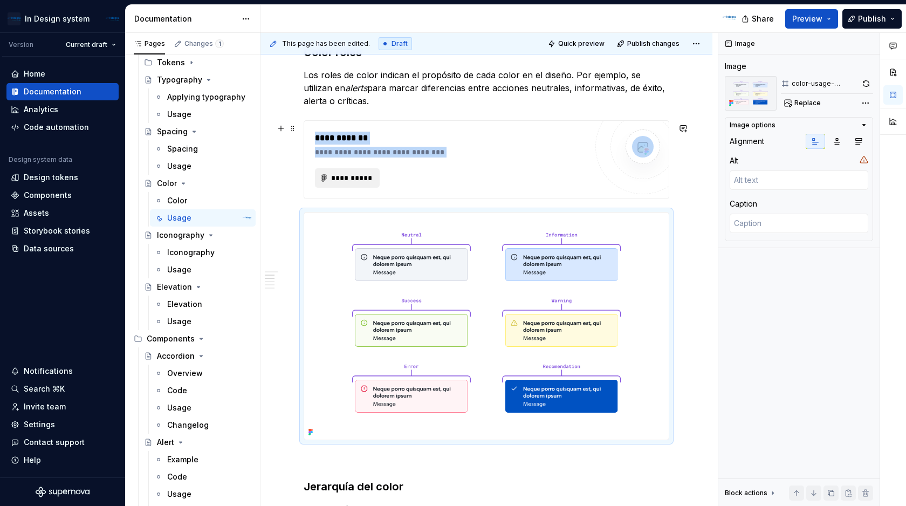
click at [352, 176] on span "**********" at bounding box center [351, 177] width 42 height 11
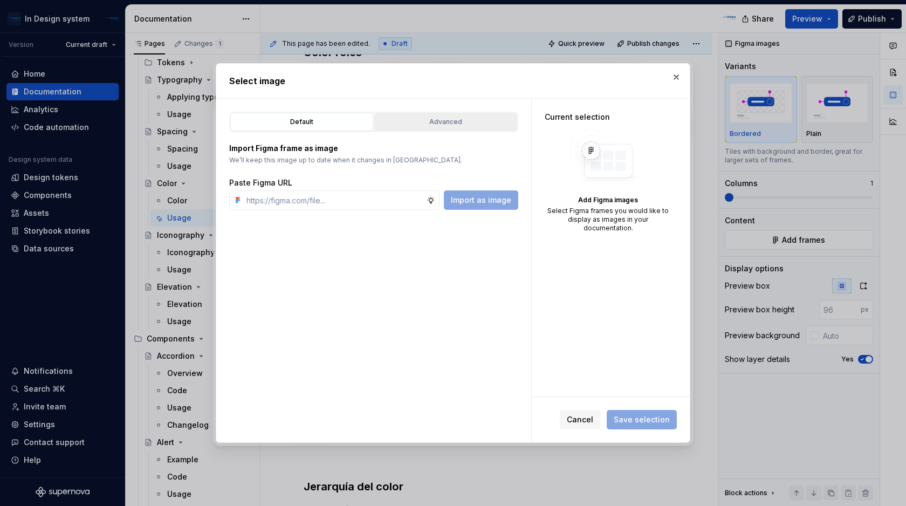
click at [418, 126] on div "Advanced" at bounding box center [445, 121] width 135 height 11
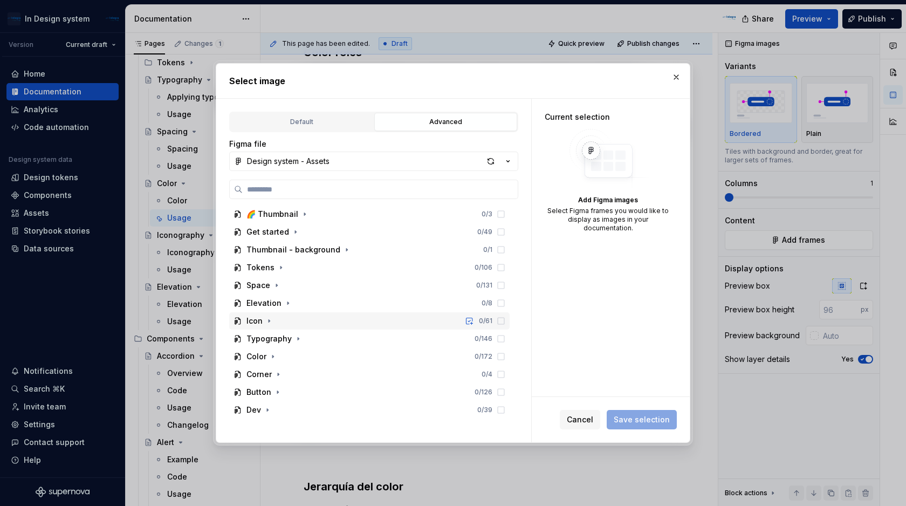
scroll to position [31, 0]
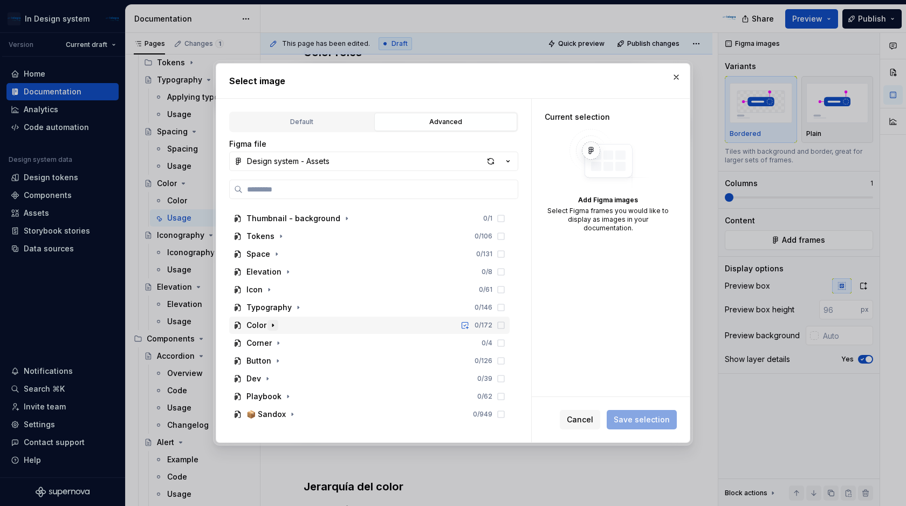
click at [275, 325] on icon "button" at bounding box center [272, 325] width 9 height 9
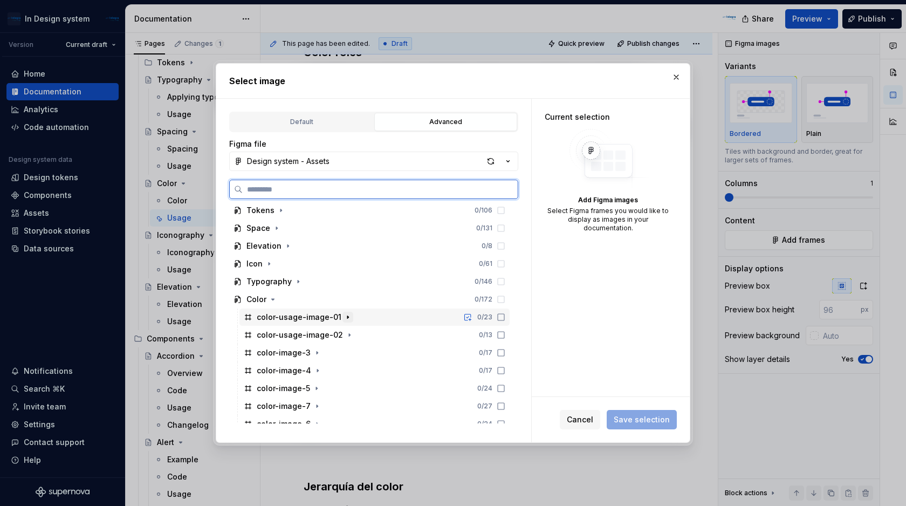
scroll to position [62, 0]
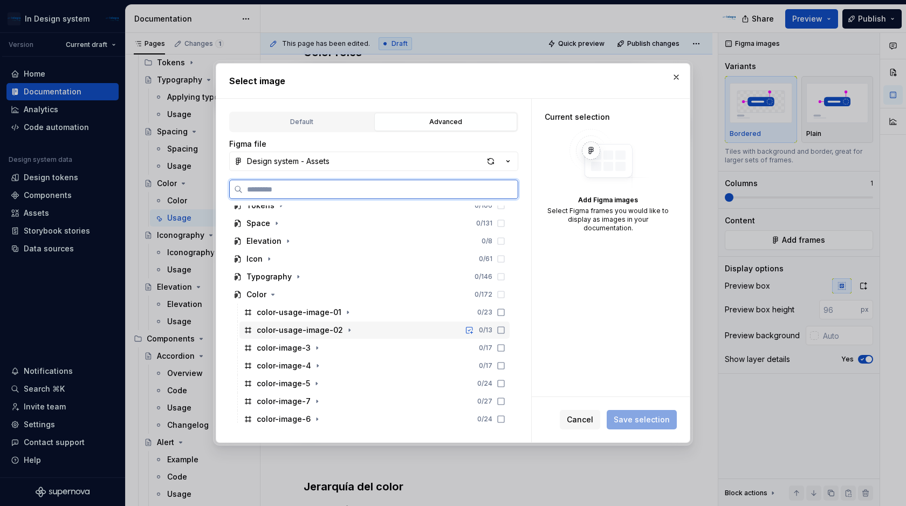
click at [369, 324] on div "color-usage-image-02 0 / 13" at bounding box center [374, 329] width 270 height 17
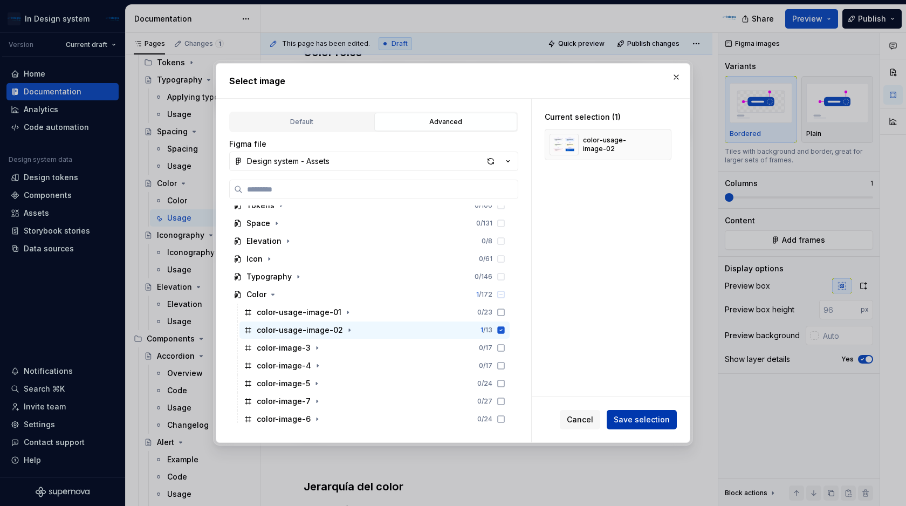
click at [634, 418] on span "Save selection" at bounding box center [641, 419] width 56 height 11
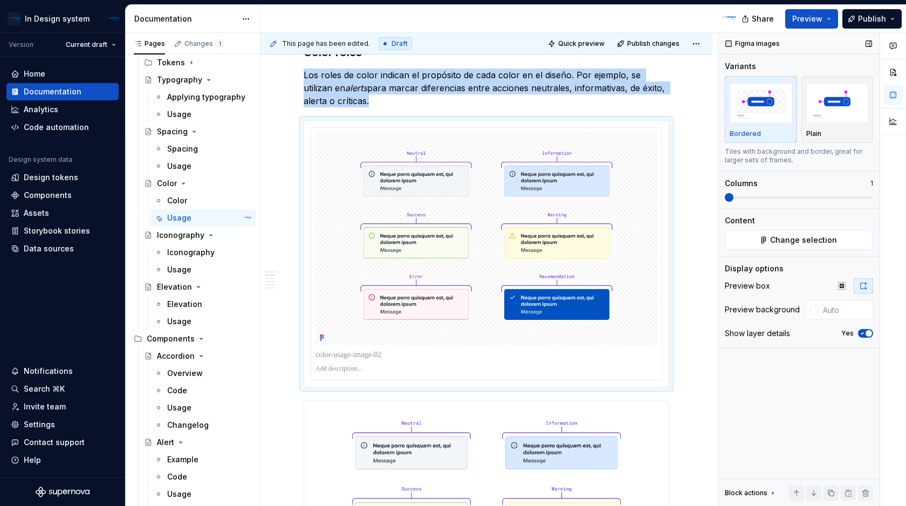
click at [857, 332] on div "Yes" at bounding box center [857, 333] width 32 height 9
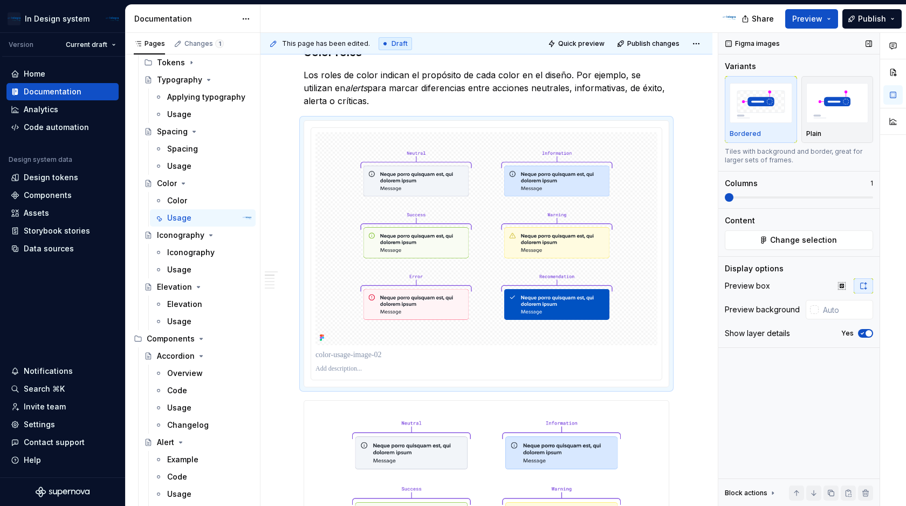
click at [861, 332] on icon "button" at bounding box center [862, 333] width 9 height 6
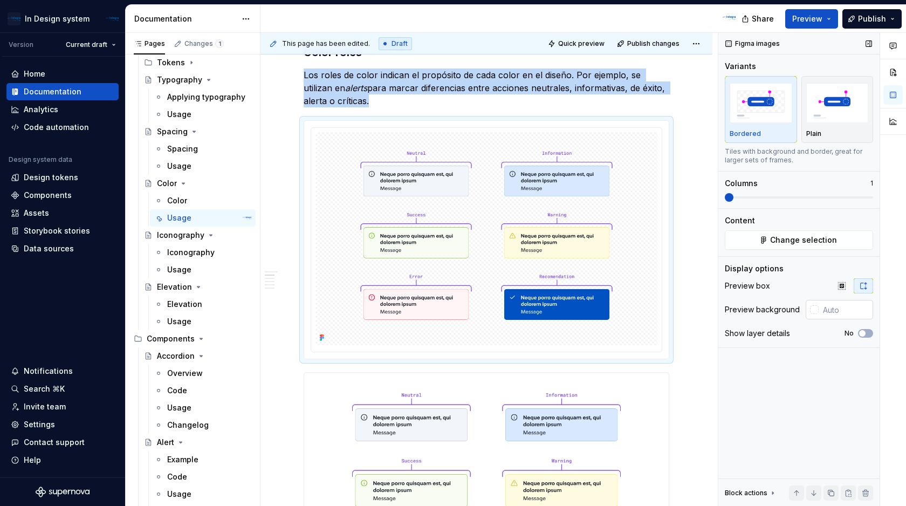
click at [848, 312] on input "text" at bounding box center [845, 309] width 54 height 19
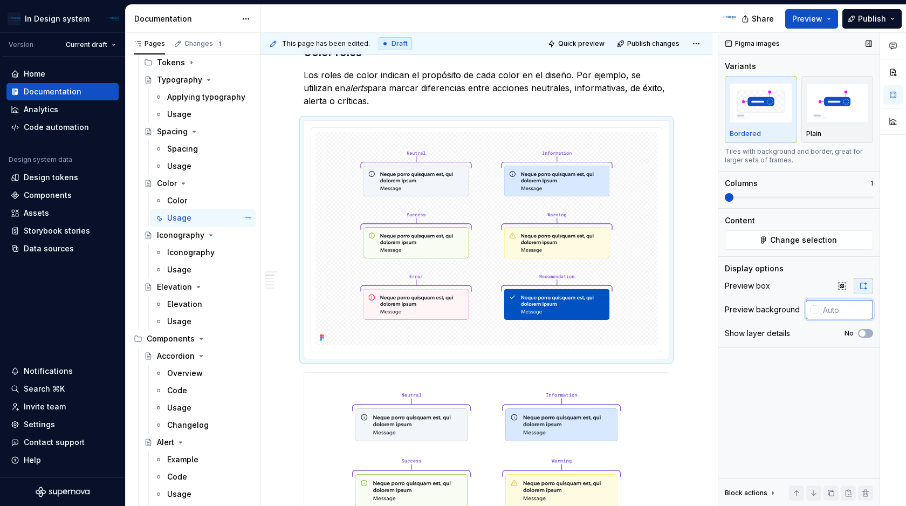
paste input "#F9FAFC"
type input "#F9FAFC"
click at [814, 392] on div "Figma images Variants Bordered Plain Tiles with background and border, great fo…" at bounding box center [798, 269] width 161 height 473
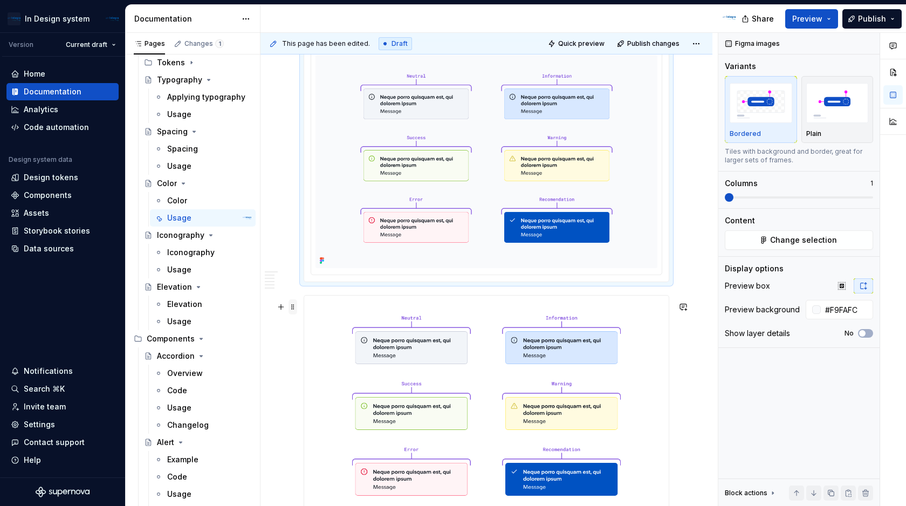
click at [292, 305] on span at bounding box center [292, 306] width 9 height 15
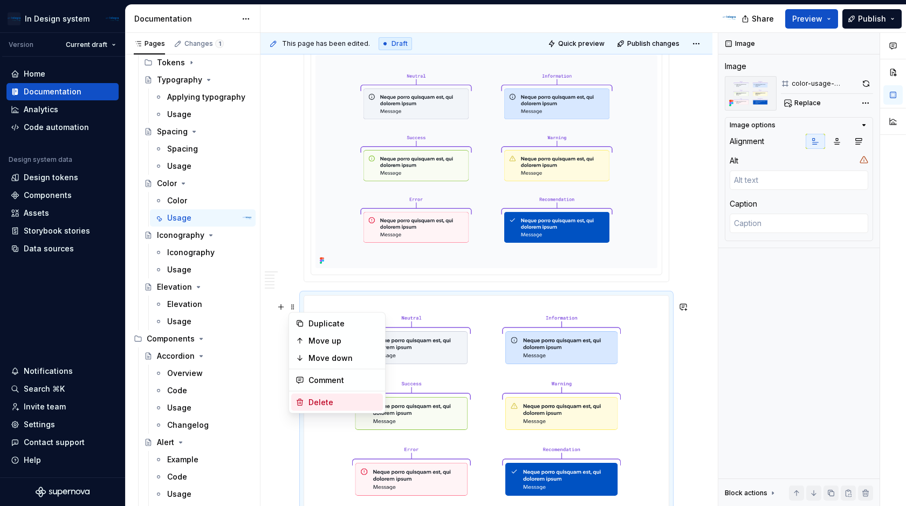
click at [331, 403] on div "Delete" at bounding box center [343, 402] width 70 height 11
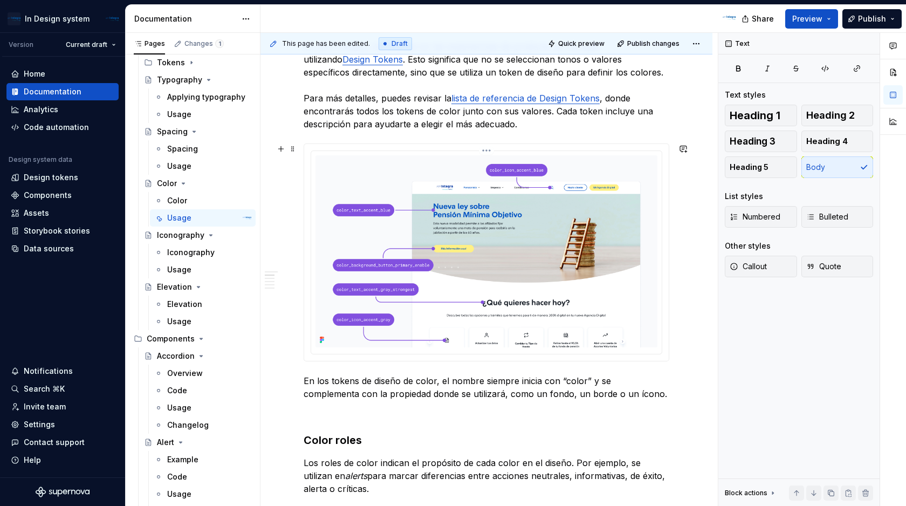
scroll to position [214, 0]
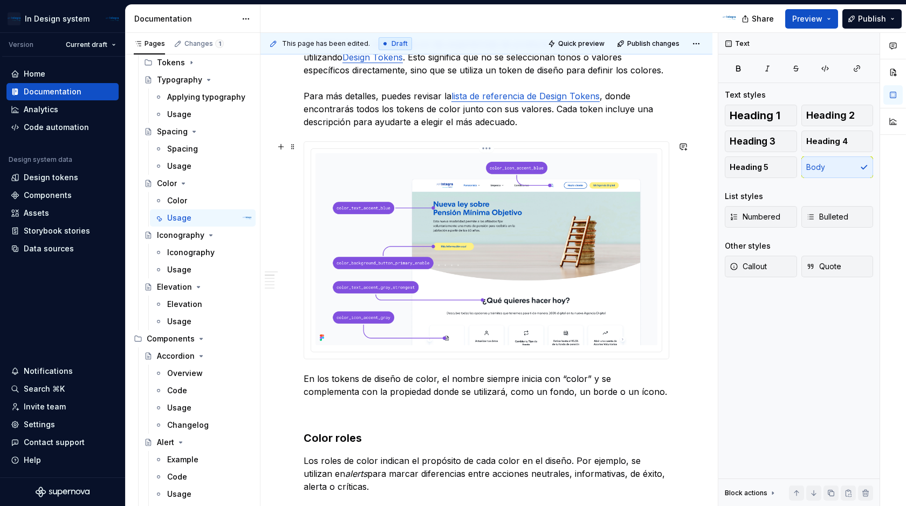
click at [473, 268] on img at bounding box center [486, 249] width 342 height 192
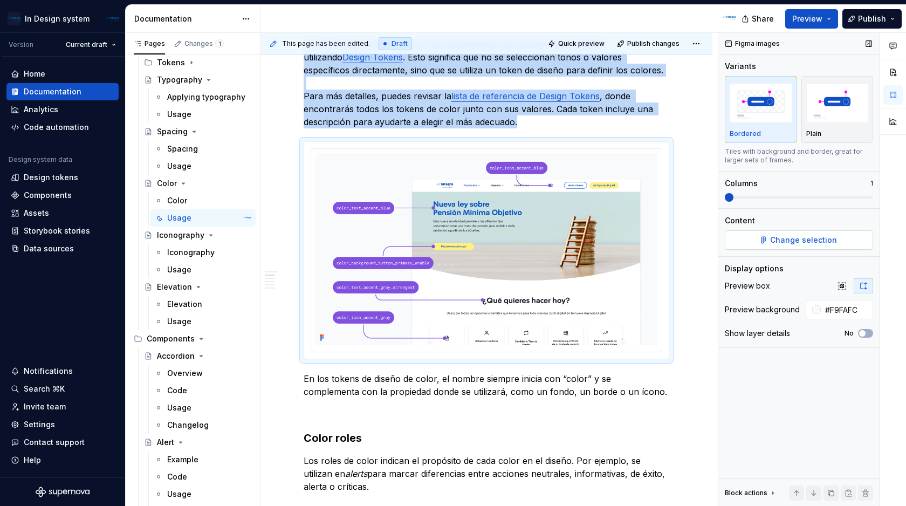
click at [774, 243] on span "Change selection" at bounding box center [803, 239] width 67 height 11
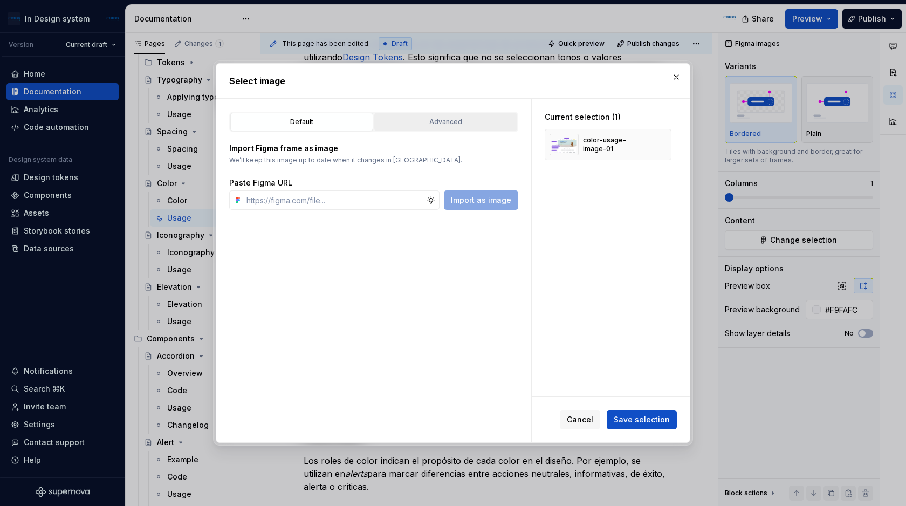
click at [462, 128] on button "Advanced" at bounding box center [445, 122] width 143 height 18
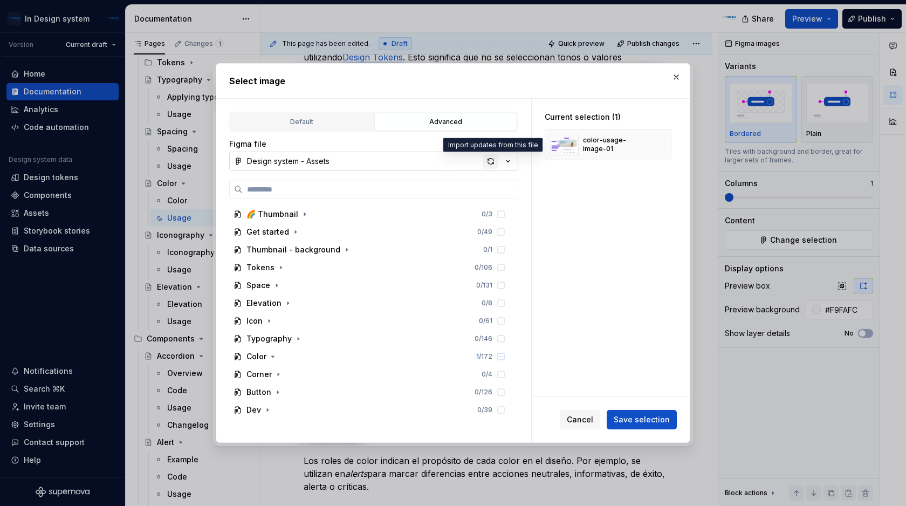
click at [493, 158] on div "button" at bounding box center [490, 161] width 15 height 15
click at [490, 160] on div "button" at bounding box center [490, 161] width 15 height 15
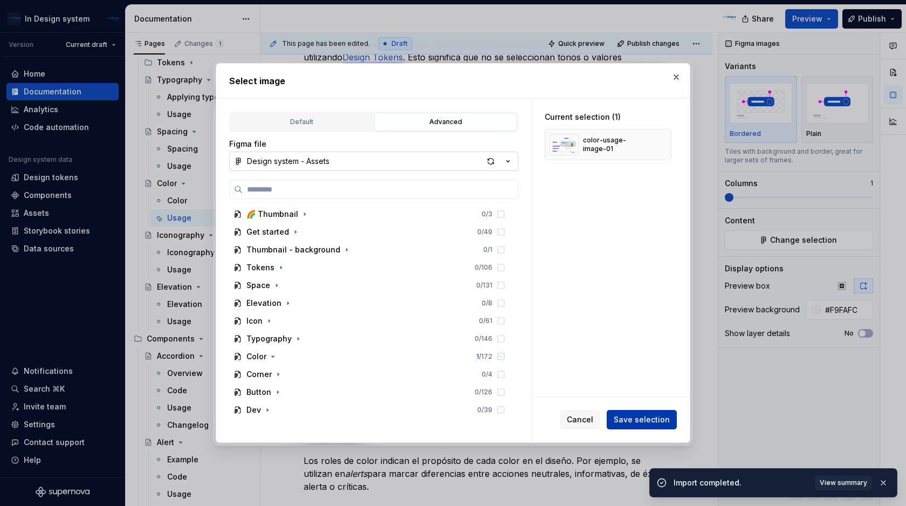
click at [637, 421] on span "Save selection" at bounding box center [641, 419] width 56 height 11
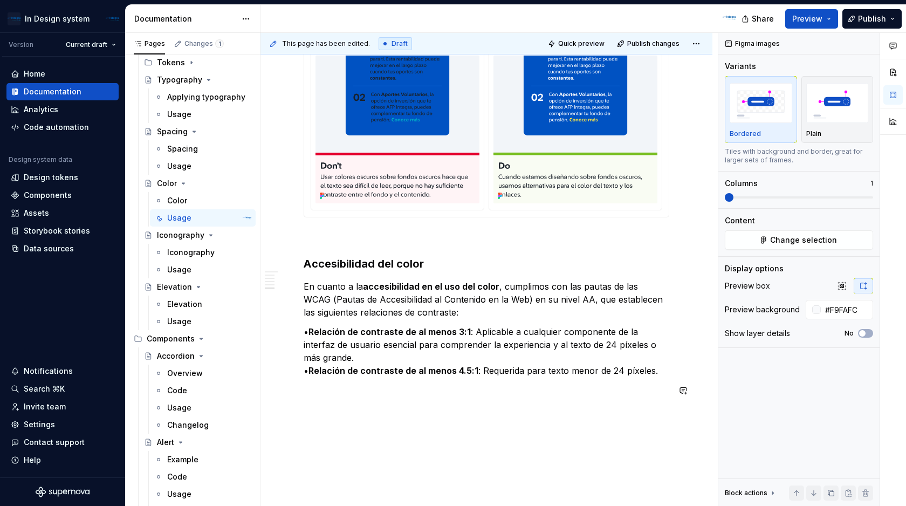
scroll to position [1711, 0]
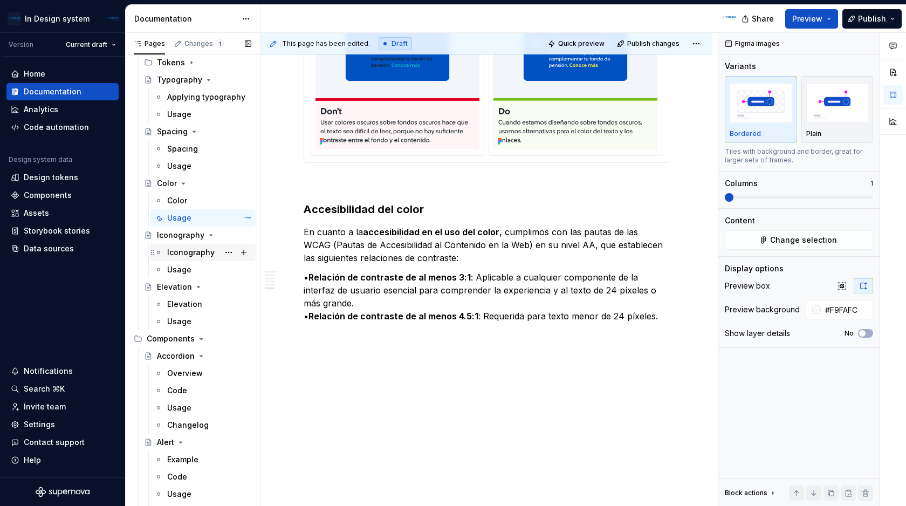
click at [196, 251] on div "Iconography" at bounding box center [190, 252] width 47 height 11
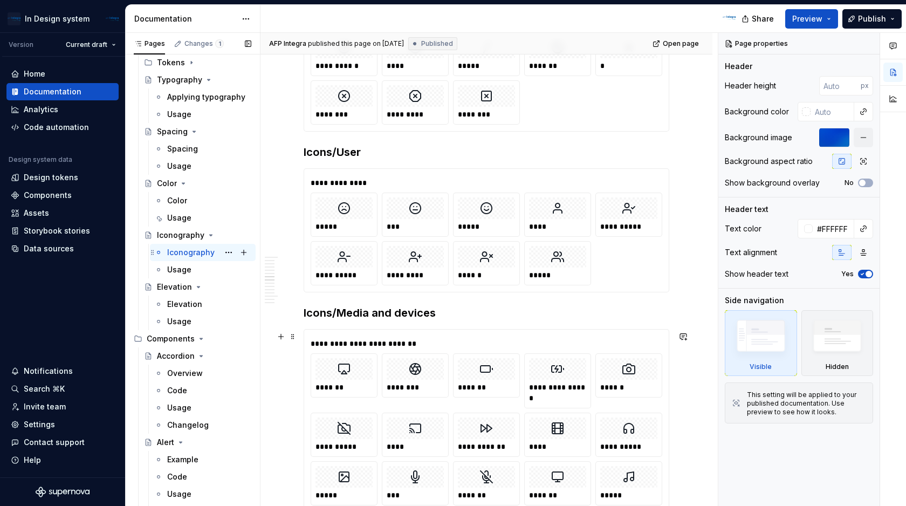
scroll to position [2715, 0]
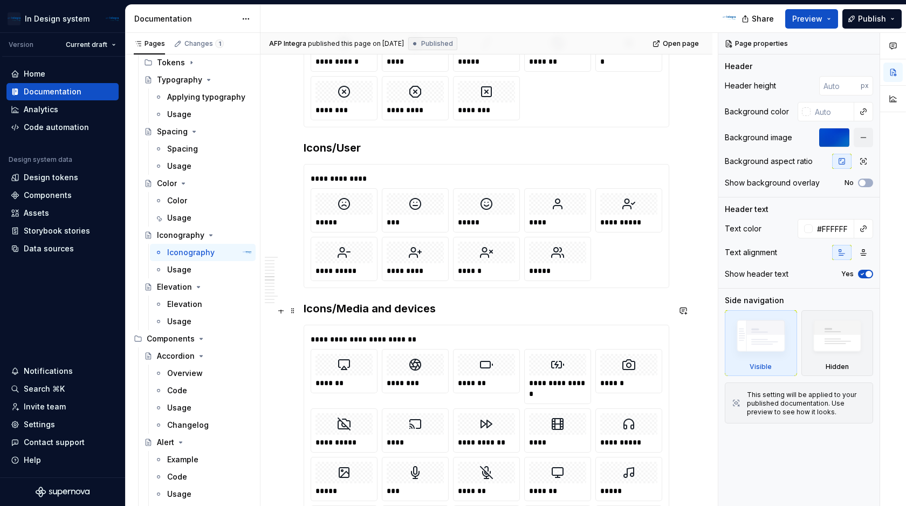
click at [340, 313] on h3 "Icons/Media and devices" at bounding box center [485, 308] width 365 height 15
type textarea "*"
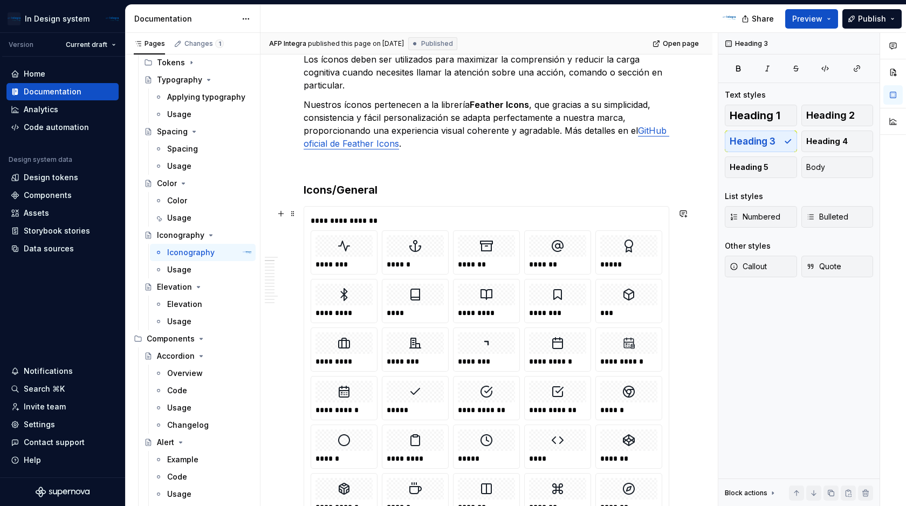
scroll to position [409, 0]
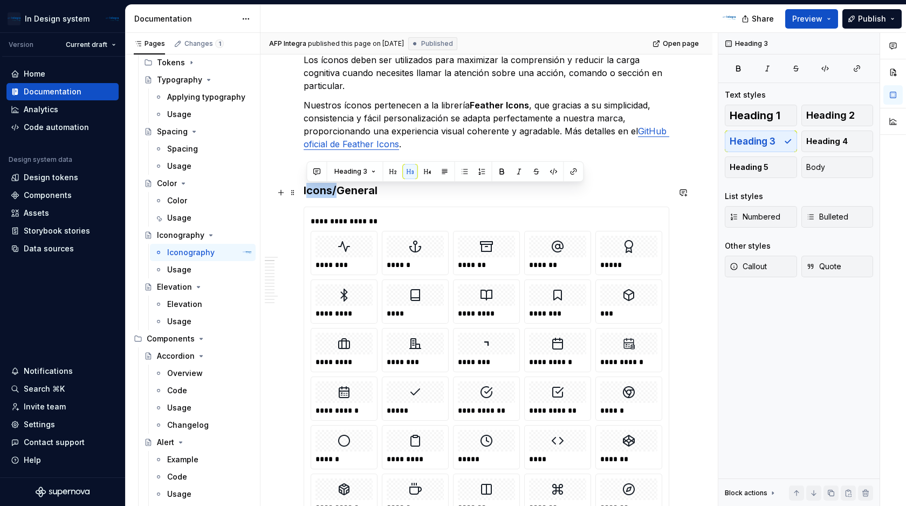
drag, startPoint x: 334, startPoint y: 195, endPoint x: 305, endPoint y: 191, distance: 29.3
click at [305, 191] on h3 "Icons/General" at bounding box center [485, 190] width 365 height 15
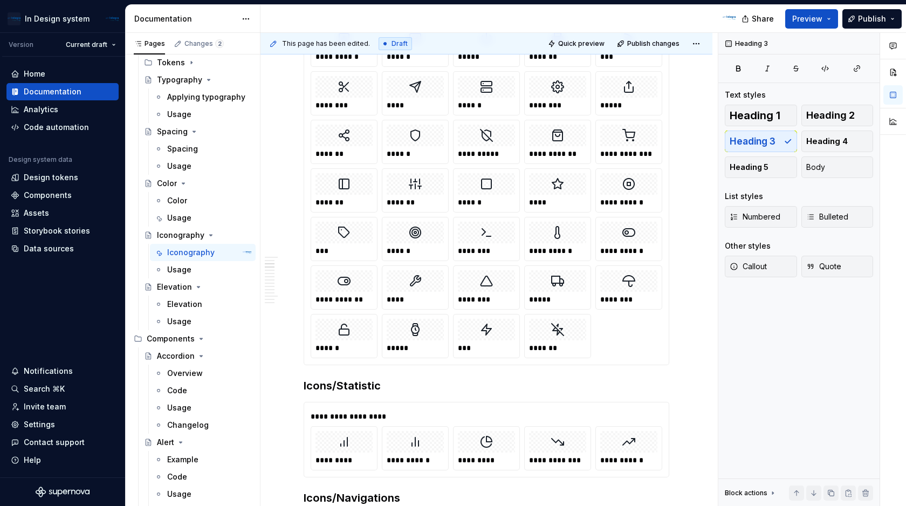
scroll to position [1558, 0]
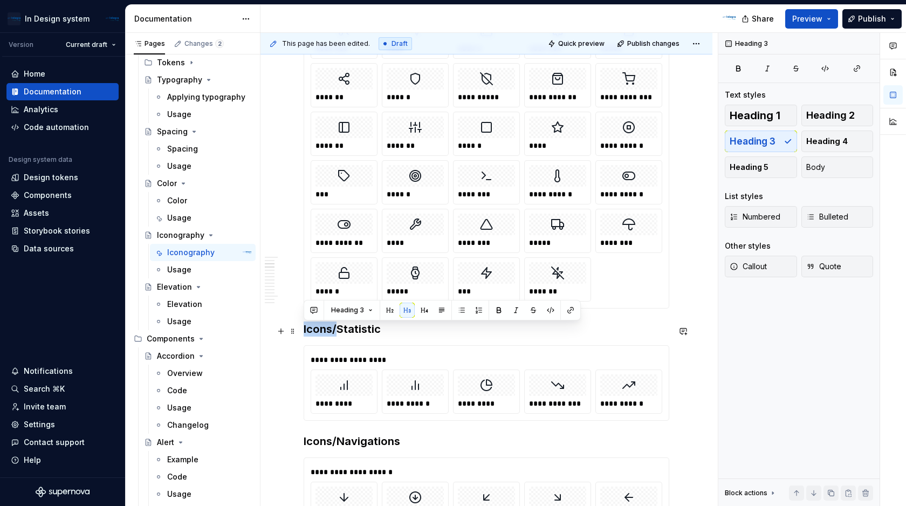
drag, startPoint x: 337, startPoint y: 329, endPoint x: 302, endPoint y: 333, distance: 35.2
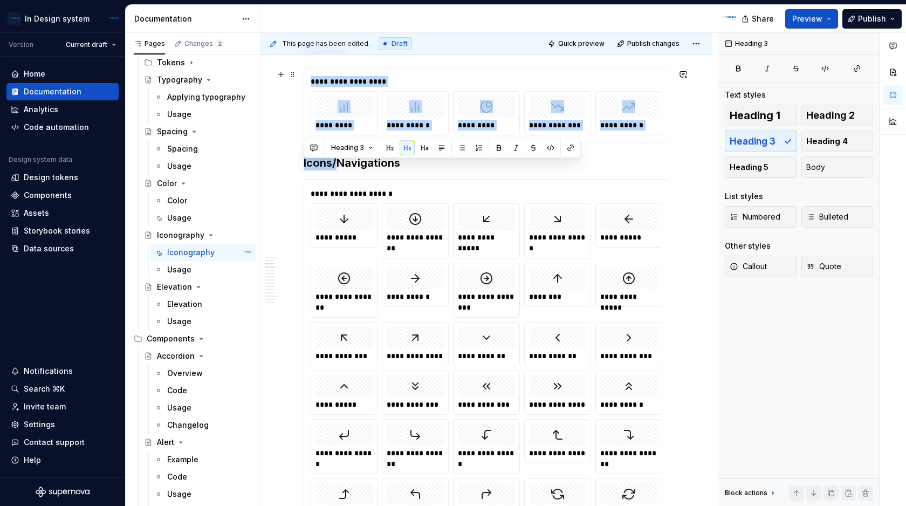
scroll to position [1806, 0]
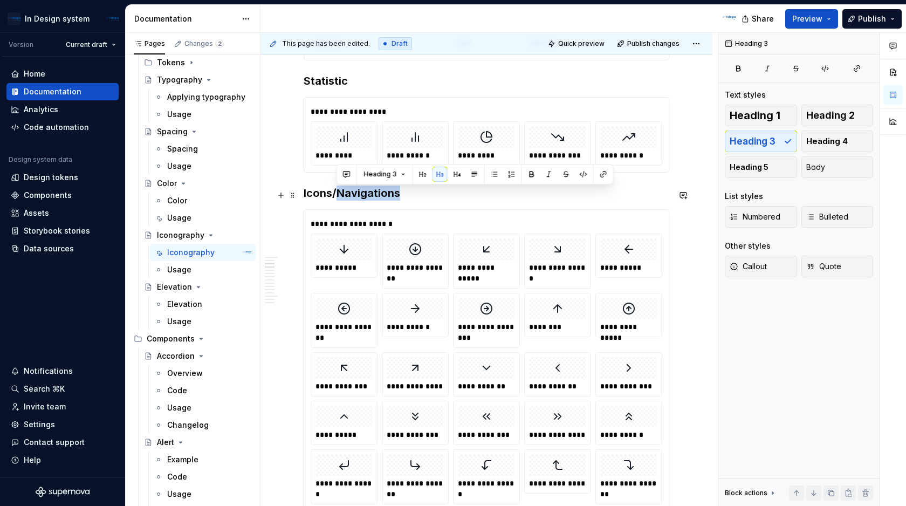
drag, startPoint x: 337, startPoint y: 82, endPoint x: 301, endPoint y: 203, distance: 125.4
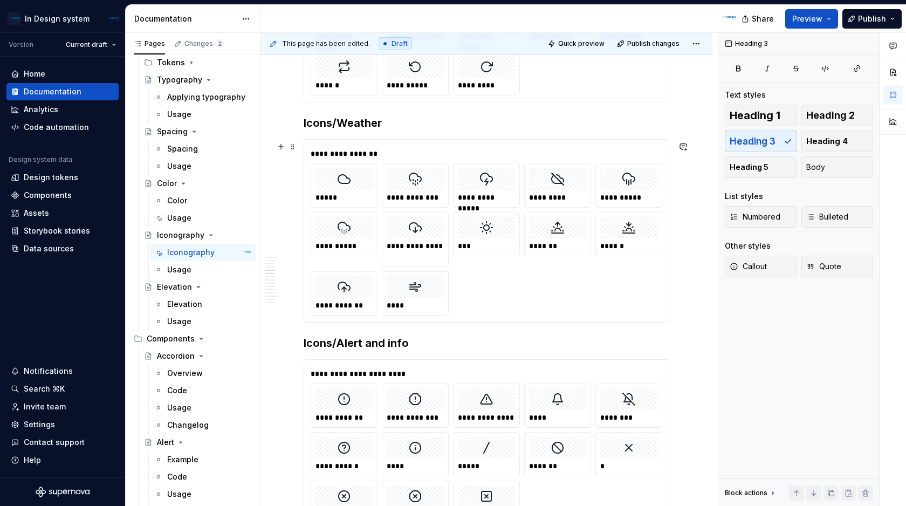
scroll to position [2310, 0]
click at [340, 127] on h3 "Icons/Weather" at bounding box center [485, 123] width 365 height 15
click at [338, 345] on h3 "Icons/Alert and info" at bounding box center [485, 343] width 365 height 15
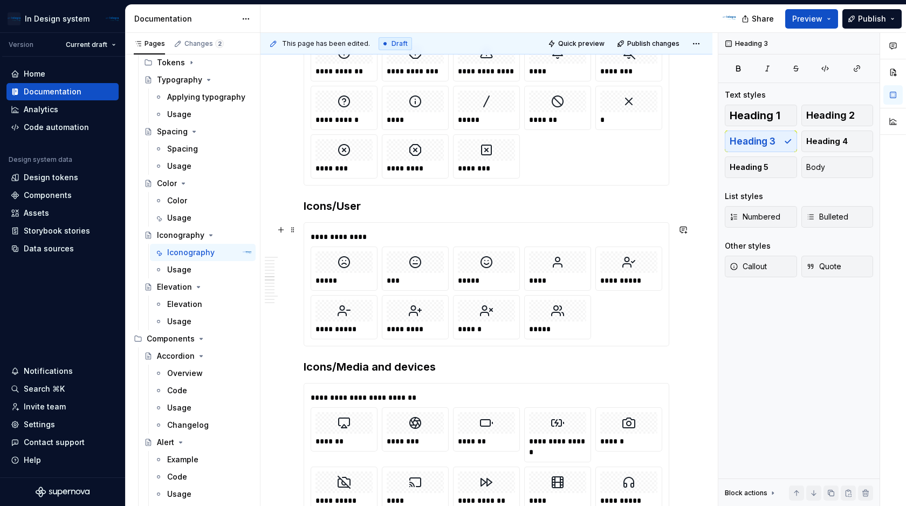
scroll to position [2662, 0]
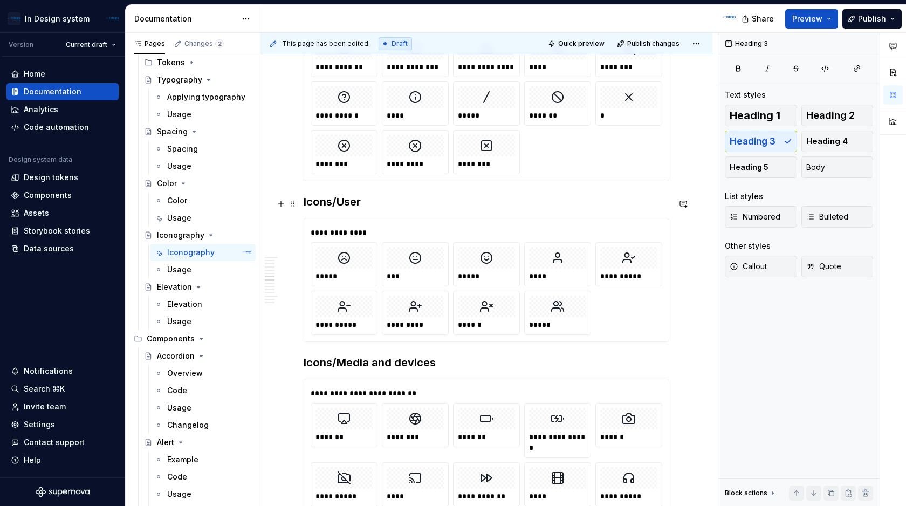
click at [340, 208] on h3 "Icons/User" at bounding box center [485, 201] width 365 height 15
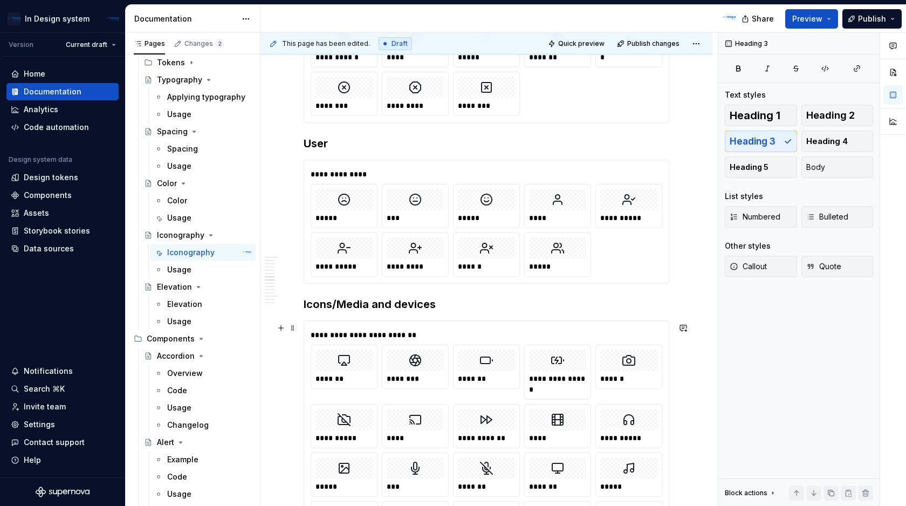
scroll to position [2719, 0]
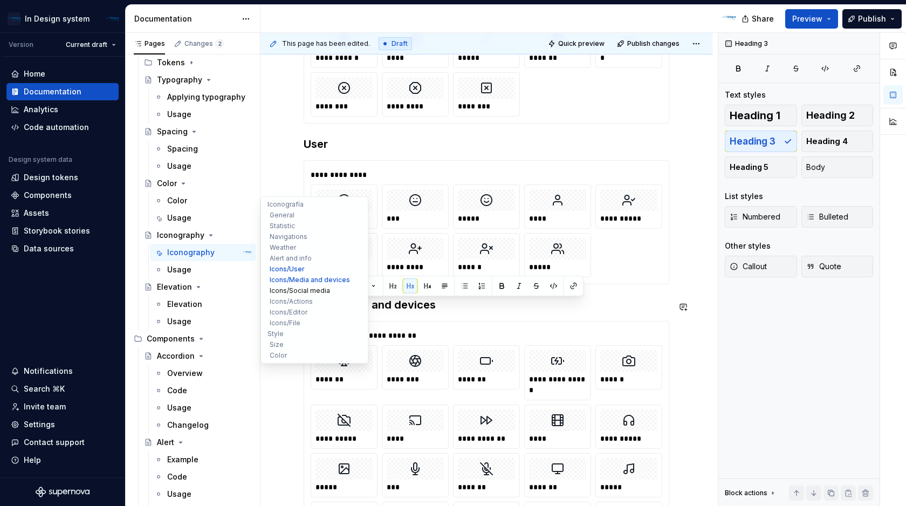
drag, startPoint x: 337, startPoint y: 307, endPoint x: 316, endPoint y: 308, distance: 21.1
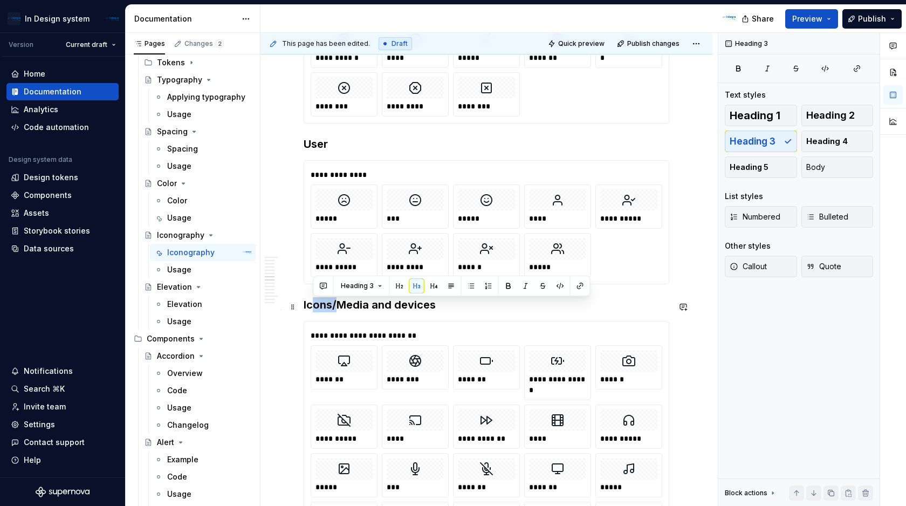
click at [431, 307] on h3 "Icons/Media and devices" at bounding box center [485, 304] width 365 height 15
drag, startPoint x: 335, startPoint y: 308, endPoint x: 301, endPoint y: 308, distance: 34.0
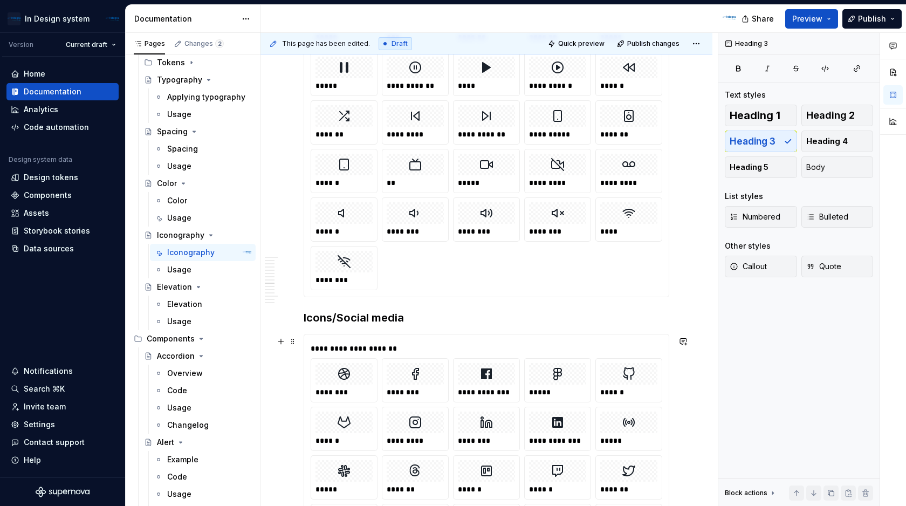
scroll to position [3175, 0]
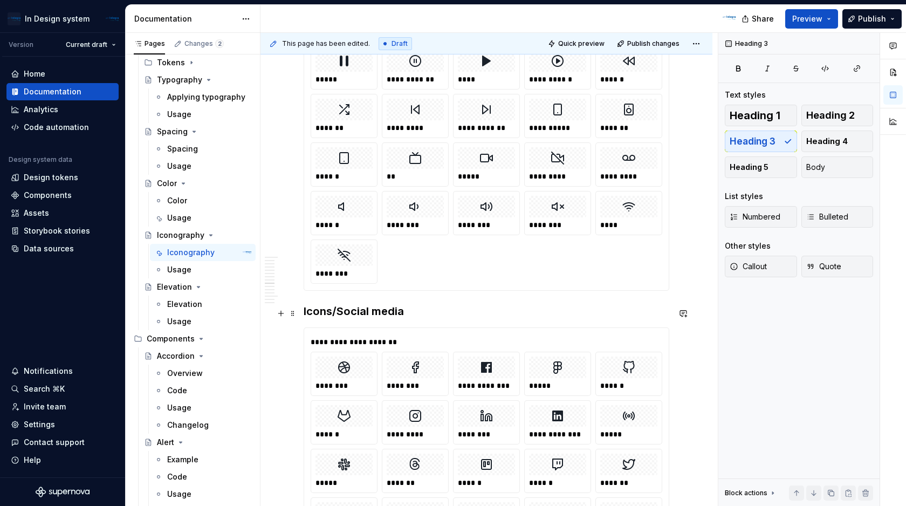
click at [335, 314] on h3 "Icons/Social media" at bounding box center [485, 310] width 365 height 15
drag, startPoint x: 335, startPoint y: 314, endPoint x: 302, endPoint y: 313, distance: 32.4
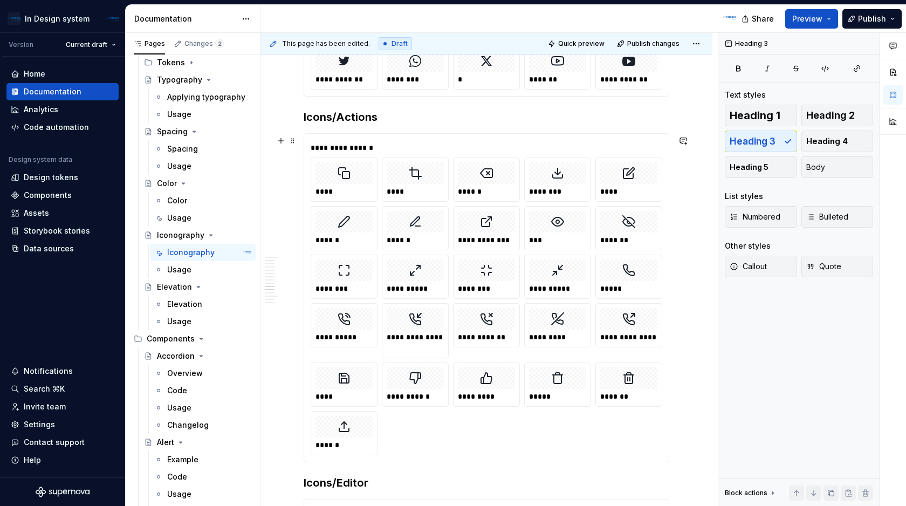
scroll to position [3611, 0]
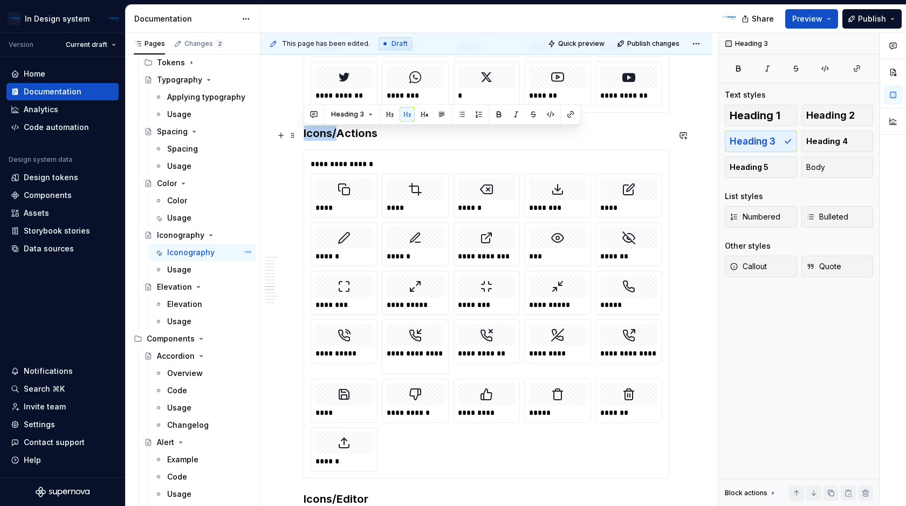
drag, startPoint x: 338, startPoint y: 133, endPoint x: 303, endPoint y: 137, distance: 35.3
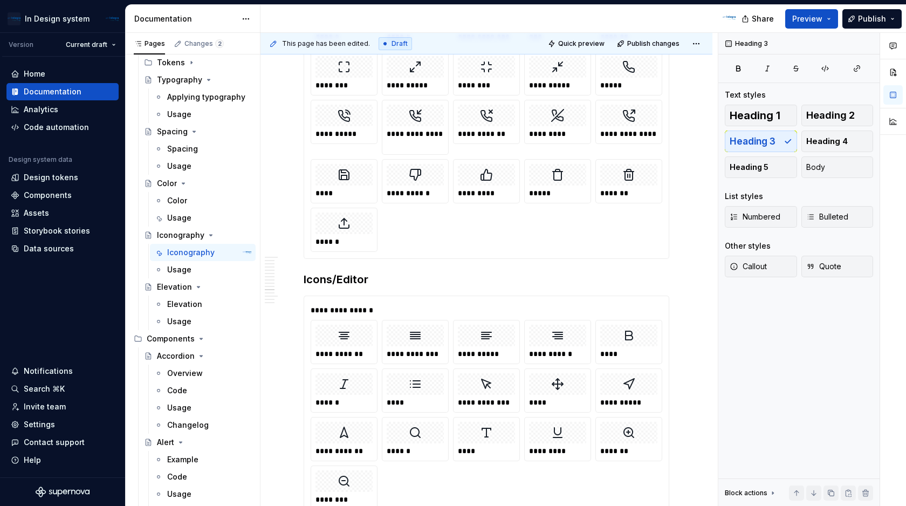
scroll to position [3824, 0]
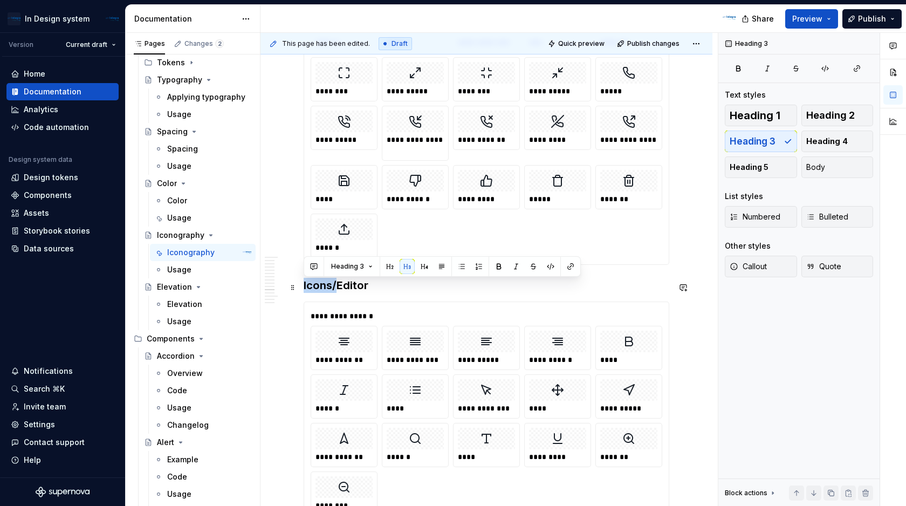
drag, startPoint x: 336, startPoint y: 288, endPoint x: 303, endPoint y: 291, distance: 33.0
click at [303, 291] on h3 "Icons/Editor" at bounding box center [485, 285] width 365 height 15
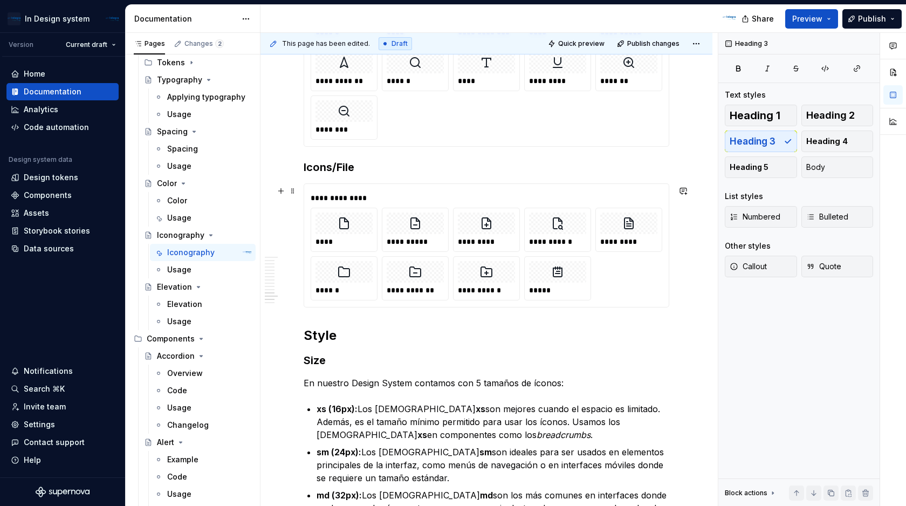
scroll to position [4197, 0]
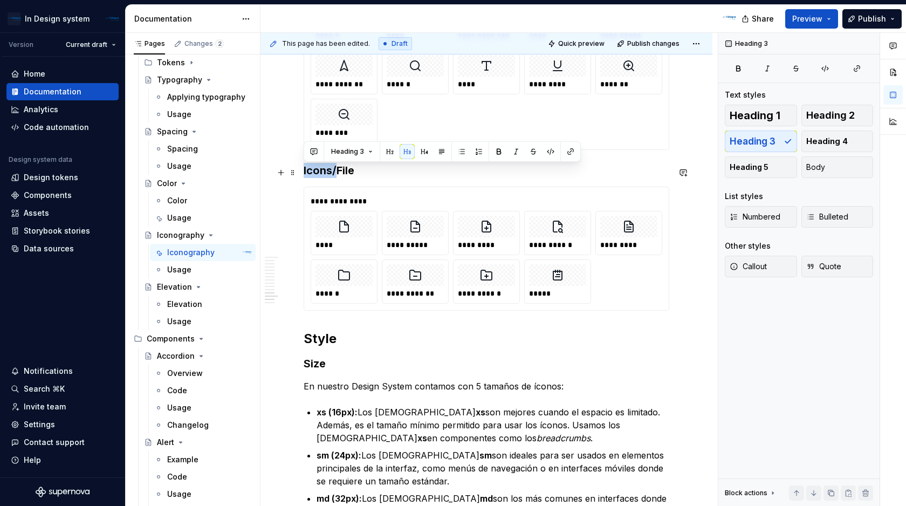
drag, startPoint x: 335, startPoint y: 172, endPoint x: 303, endPoint y: 175, distance: 31.4
click at [303, 175] on h3 "Icons/File" at bounding box center [485, 170] width 365 height 15
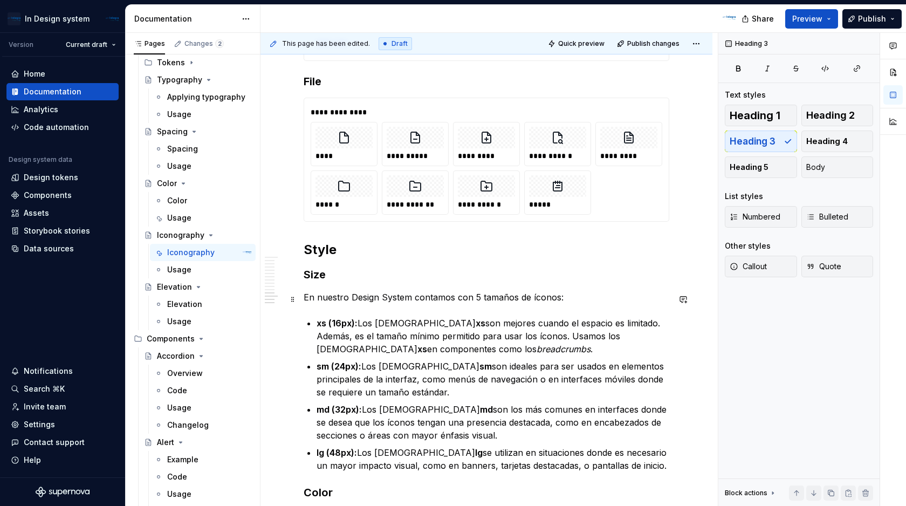
scroll to position [4287, 0]
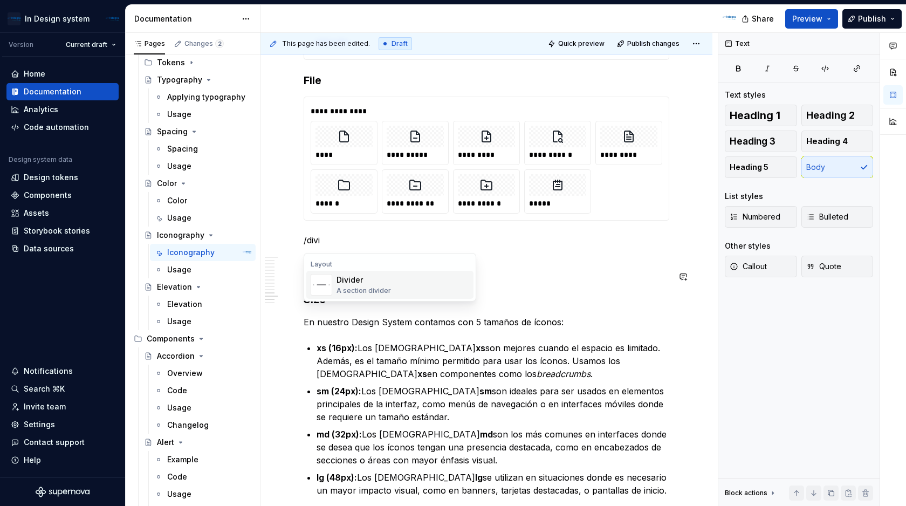
click at [378, 289] on div "A section divider" at bounding box center [363, 290] width 54 height 9
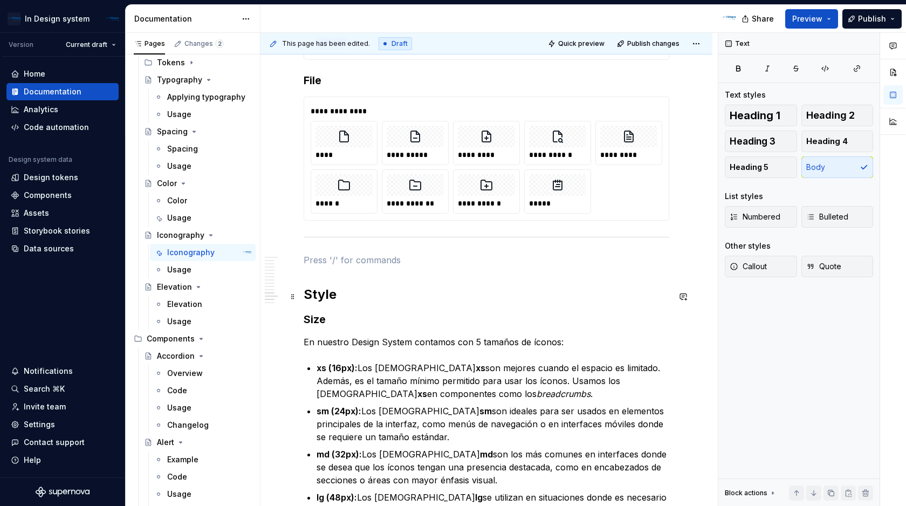
click at [524, 294] on h2 "Style" at bounding box center [485, 294] width 365 height 17
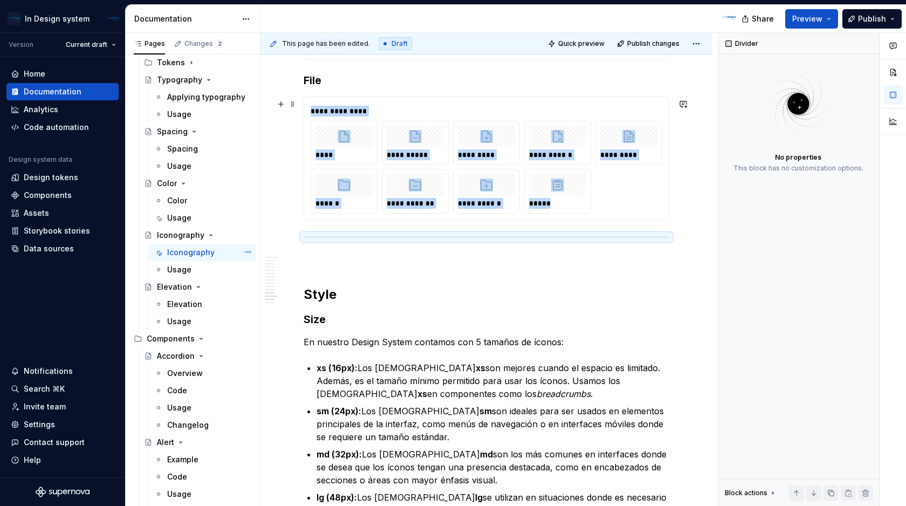
click at [660, 220] on div "**********" at bounding box center [485, 158] width 365 height 124
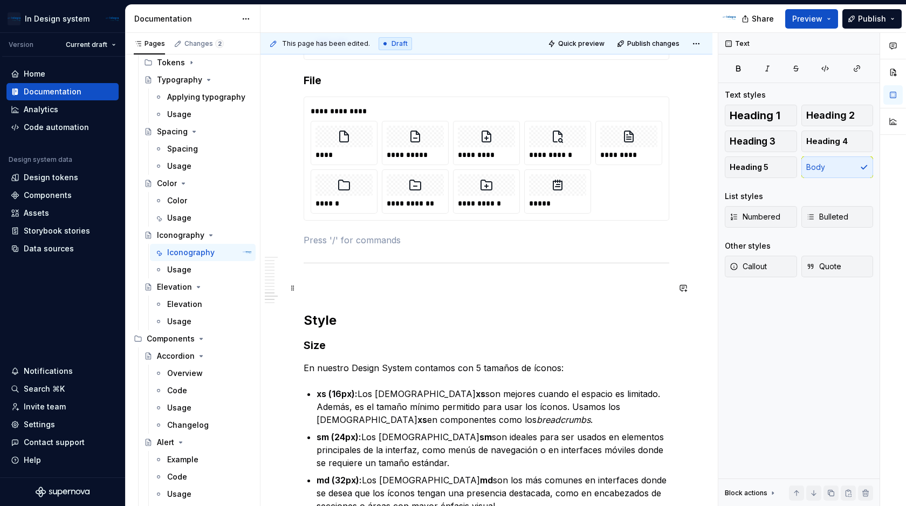
click at [562, 292] on p at bounding box center [485, 285] width 365 height 13
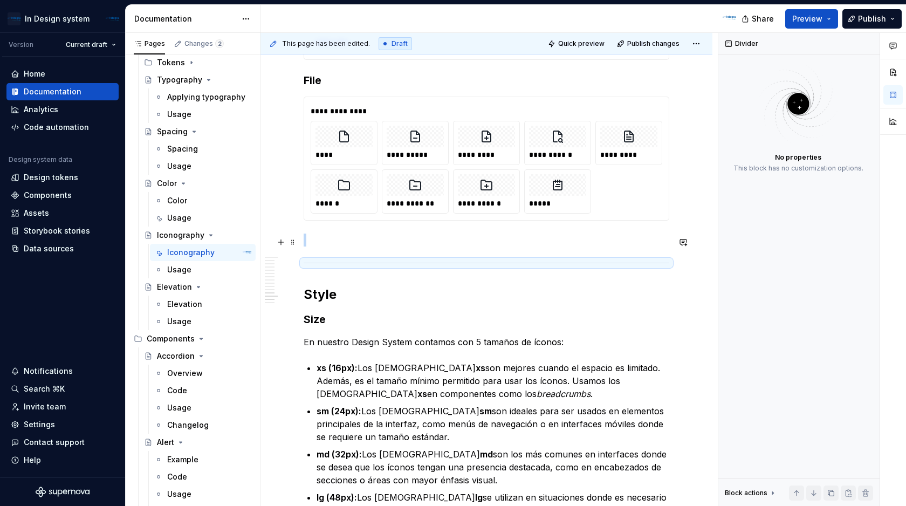
click at [594, 239] on p at bounding box center [485, 239] width 365 height 13
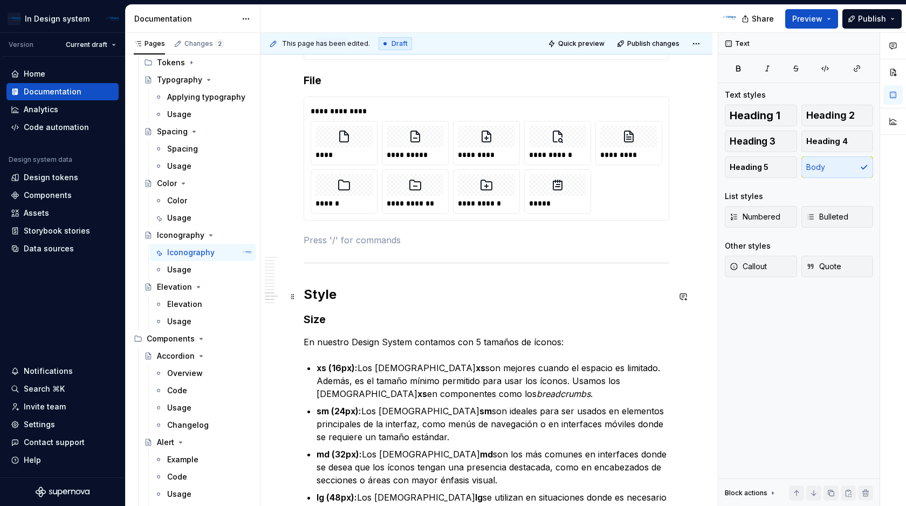
click at [303, 299] on h2 "Style" at bounding box center [485, 294] width 365 height 17
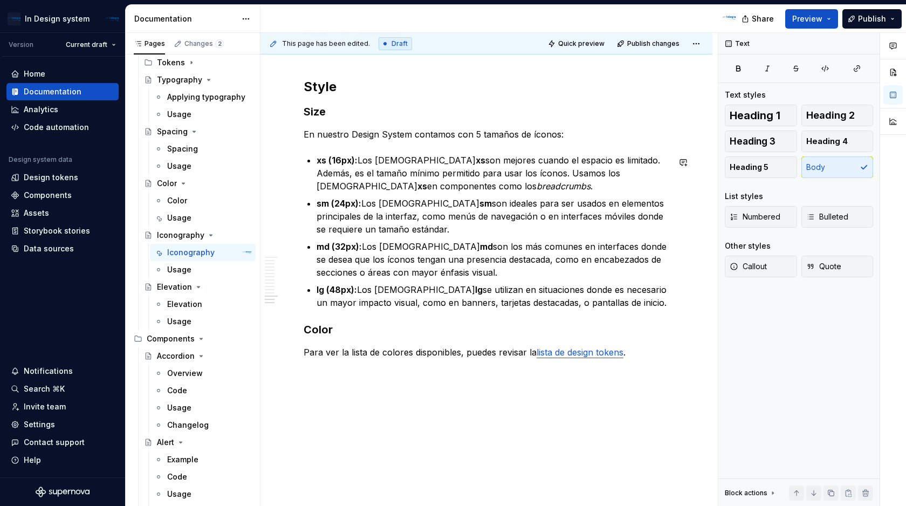
scroll to position [4534, 0]
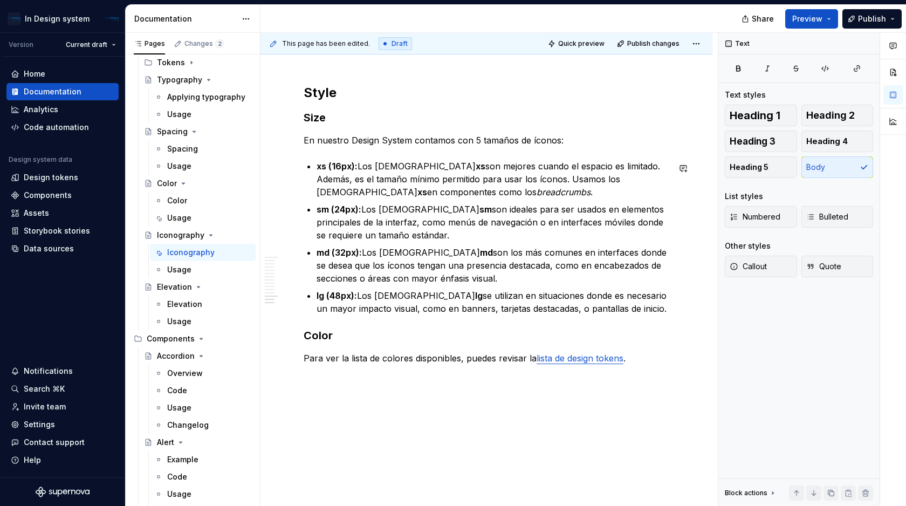
type textarea "*"
